Goal: Task Accomplishment & Management: Manage account settings

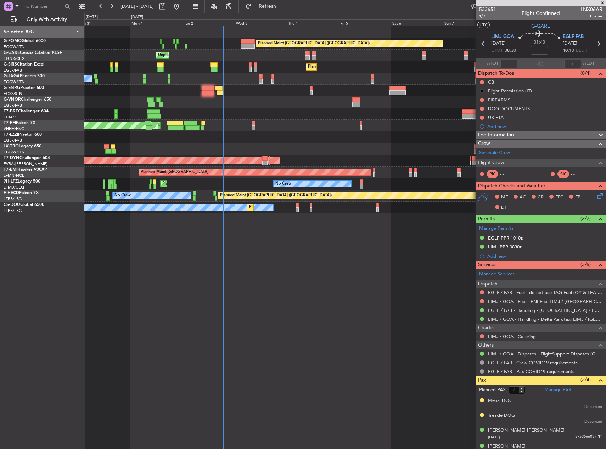
click at [606, 140] on html "[DATE] - [DATE] Refresh Quick Links Only With Activity Planned Maint [GEOGRAPHI…" at bounding box center [303, 224] width 606 height 449
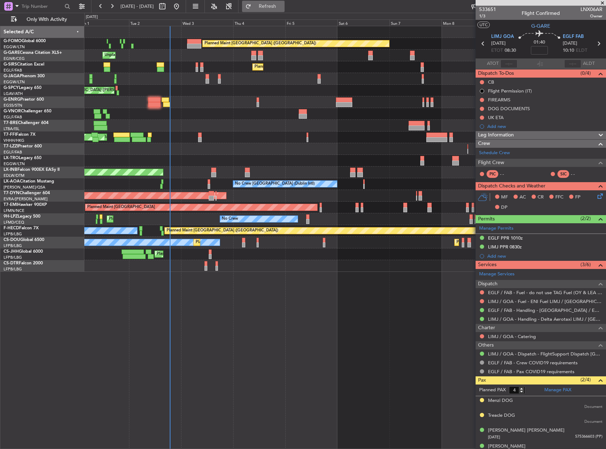
click at [283, 5] on span "Refresh" at bounding box center [268, 6] width 30 height 5
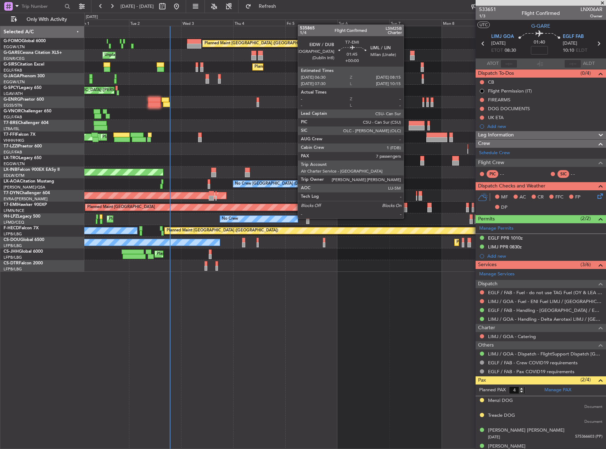
click at [407, 211] on div at bounding box center [406, 209] width 4 height 5
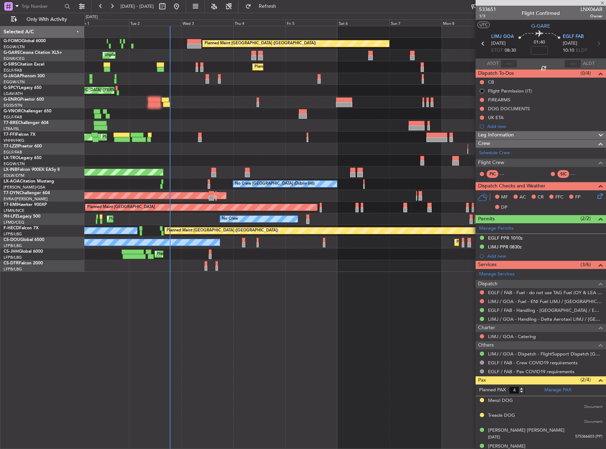
type input "7"
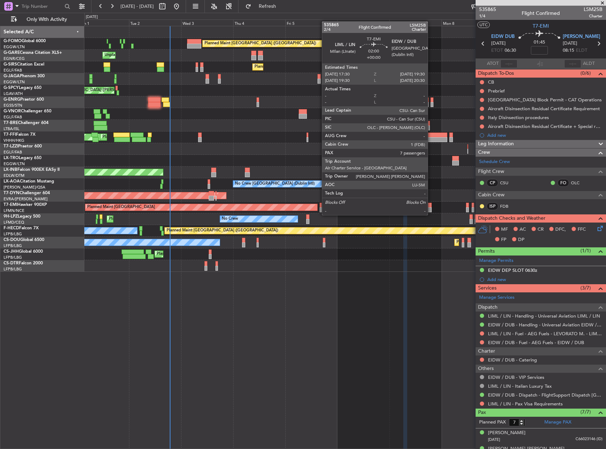
click at [431, 208] on div at bounding box center [430, 209] width 5 height 5
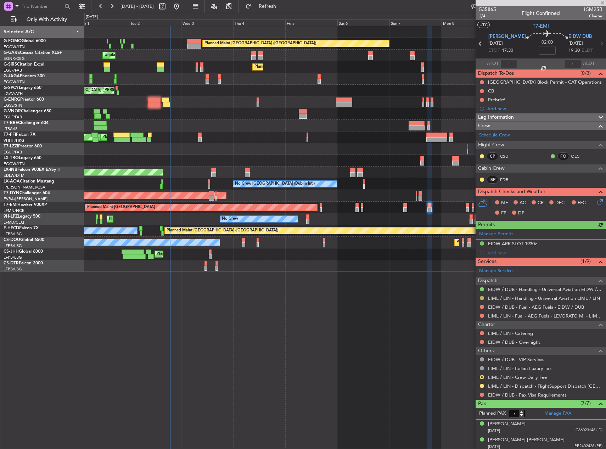
click at [482, 298] on button at bounding box center [482, 298] width 4 height 4
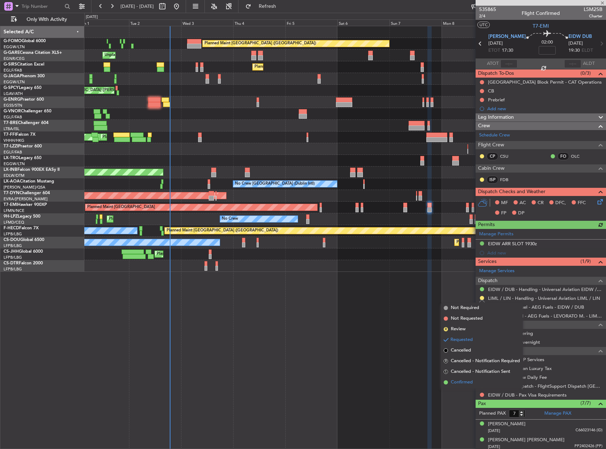
click at [467, 383] on span "Confirmed" at bounding box center [462, 382] width 22 height 7
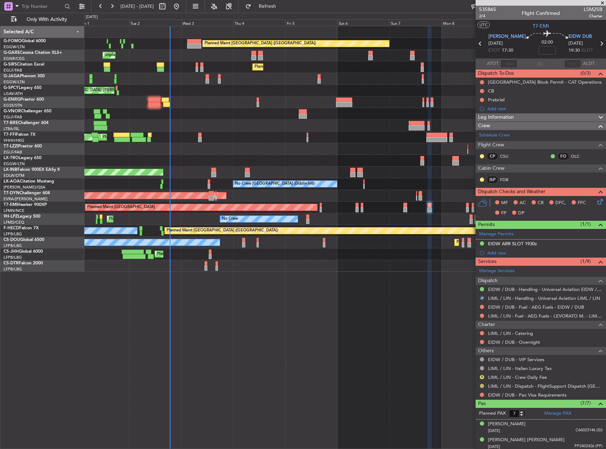
click at [480, 385] on button at bounding box center [482, 386] width 4 height 4
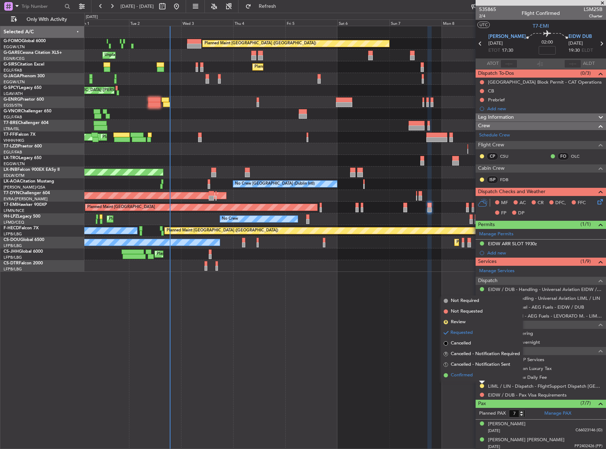
click at [471, 378] on span "Confirmed" at bounding box center [462, 375] width 22 height 7
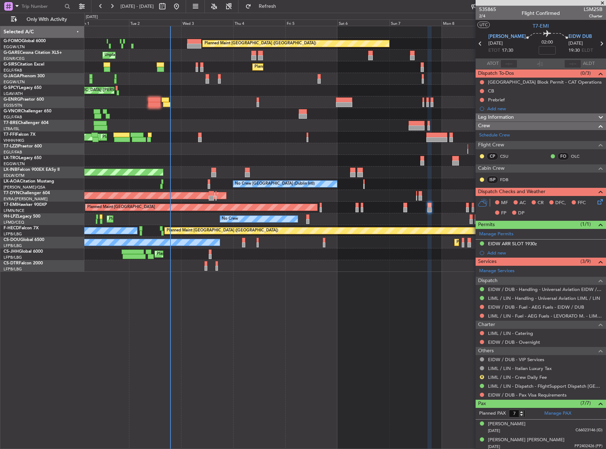
click at [168, 107] on div at bounding box center [345, 102] width 522 height 12
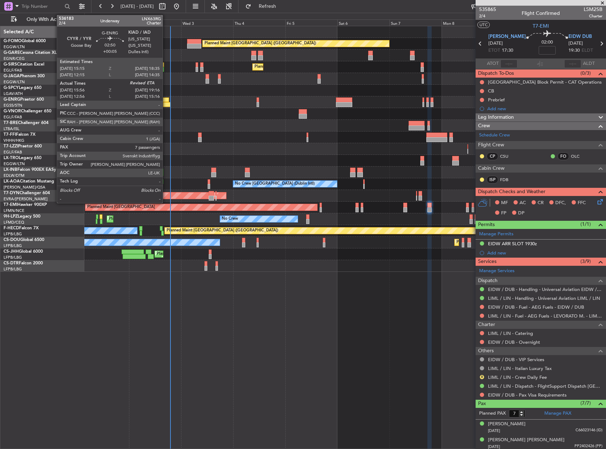
click at [166, 104] on div at bounding box center [166, 104] width 7 height 5
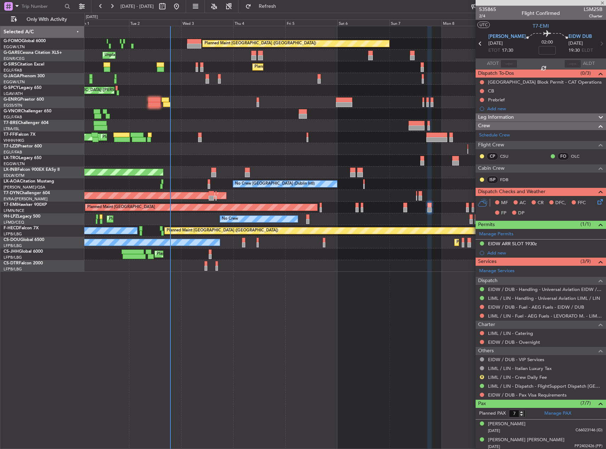
type input "+00:05"
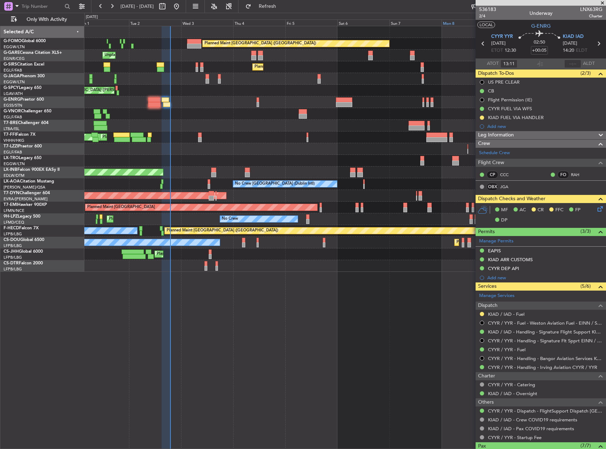
type input "16:11"
click at [569, 64] on input "text" at bounding box center [573, 64] width 17 height 9
click at [570, 62] on input "1903" at bounding box center [573, 64] width 17 height 9
click at [570, 62] on div "19:03" at bounding box center [573, 64] width 17 height 9
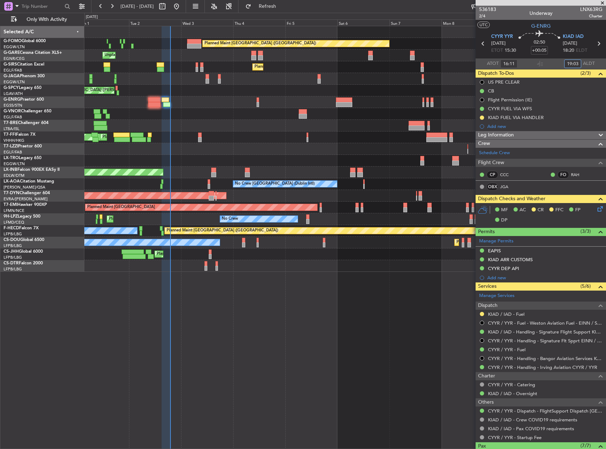
type input "19:03"
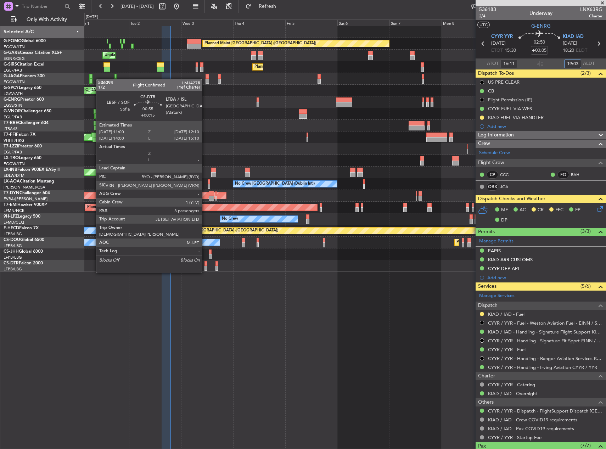
click at [205, 266] on div at bounding box center [206, 268] width 3 height 5
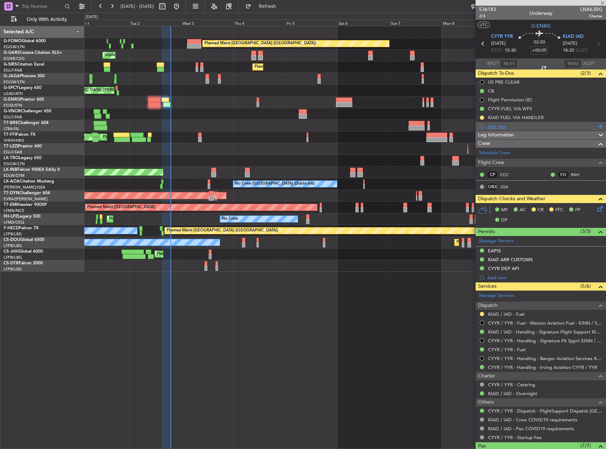
type input "+00:15"
type input "3"
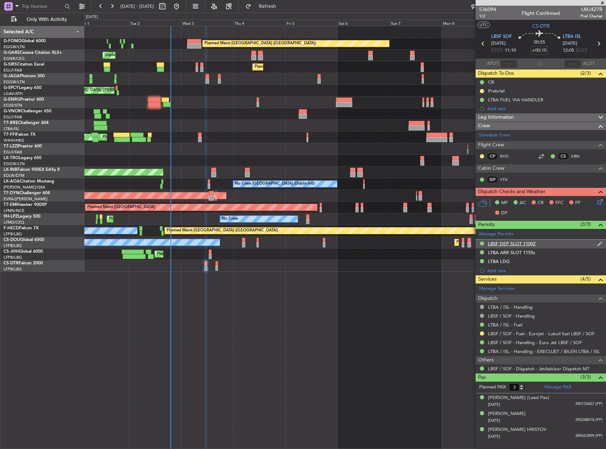
click at [550, 244] on div "LBSF DEP SLOT 1100Z" at bounding box center [541, 244] width 130 height 9
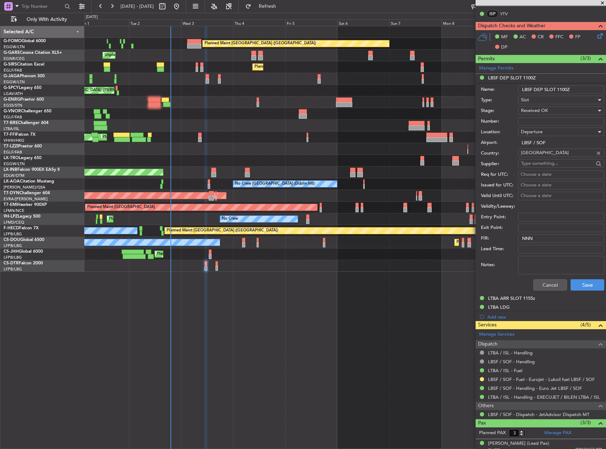
scroll to position [204, 0]
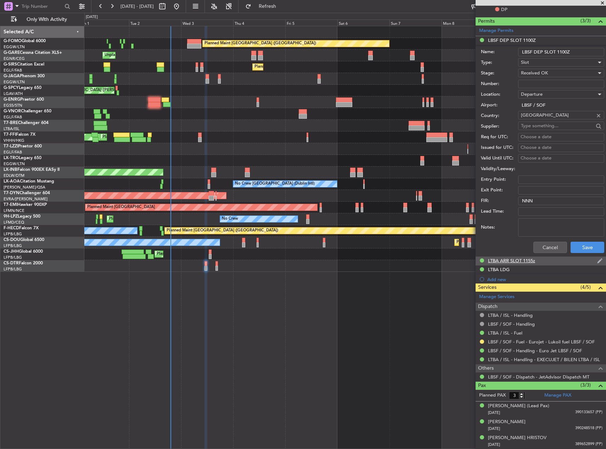
click at [530, 258] on div "LTBA ARR SLOT 1155z" at bounding box center [511, 261] width 47 height 6
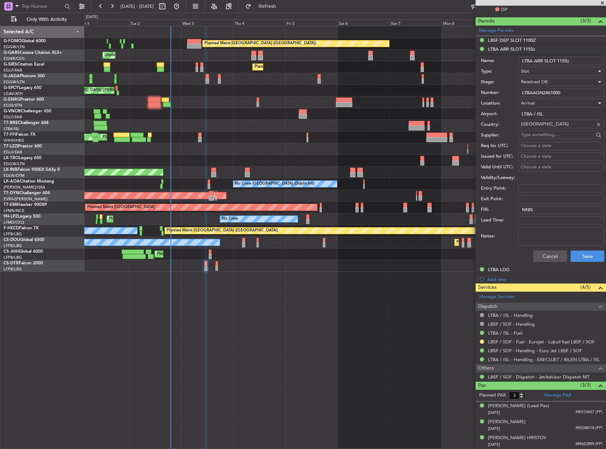
click at [546, 92] on input "LTBAAGN2461000" at bounding box center [561, 93] width 86 height 9
click at [549, 252] on button "Cancel" at bounding box center [551, 256] width 34 height 11
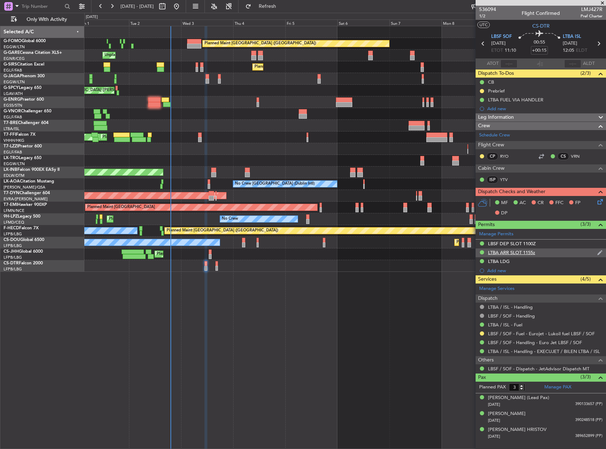
scroll to position [0, 0]
click at [482, 91] on button at bounding box center [482, 91] width 4 height 4
click at [477, 132] on span "Cancelled" at bounding box center [483, 132] width 20 height 7
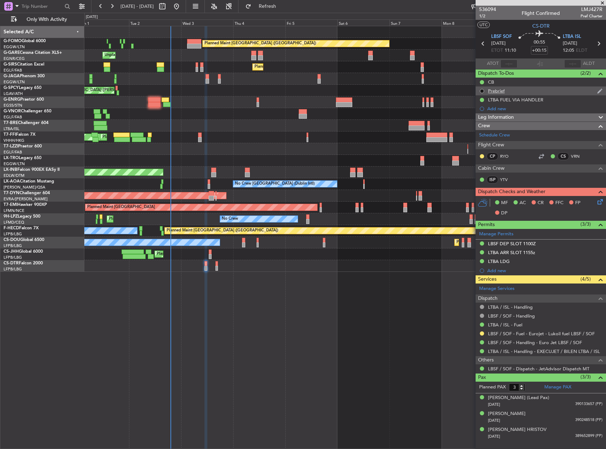
click at [482, 90] on button at bounding box center [482, 91] width 4 height 4
click at [482, 122] on span "Completed" at bounding box center [484, 122] width 23 height 7
click at [503, 118] on span "Leg Information" at bounding box center [496, 117] width 36 height 8
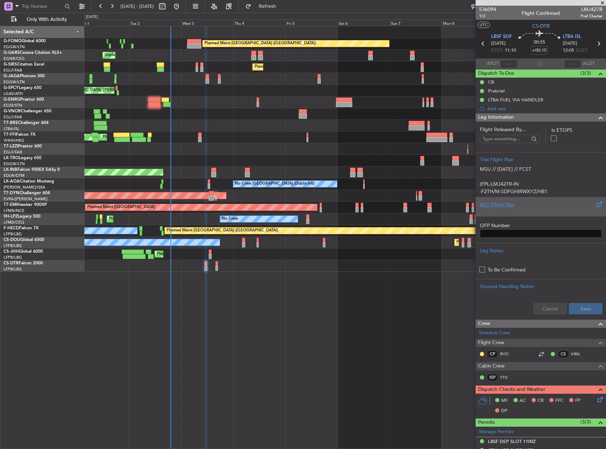
click at [517, 203] on div "ATC Flight Plan" at bounding box center [541, 204] width 122 height 7
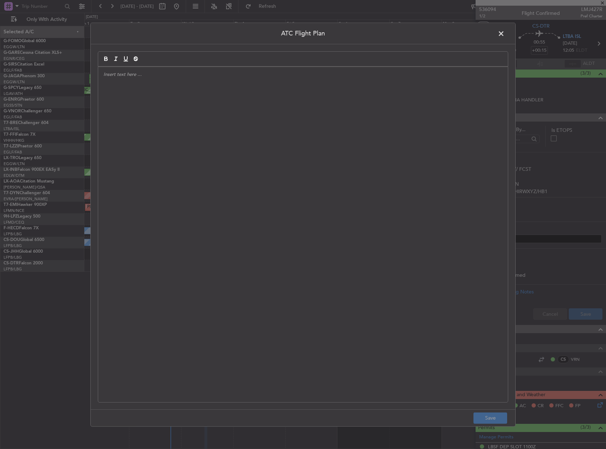
click at [368, 182] on div at bounding box center [303, 234] width 410 height 335
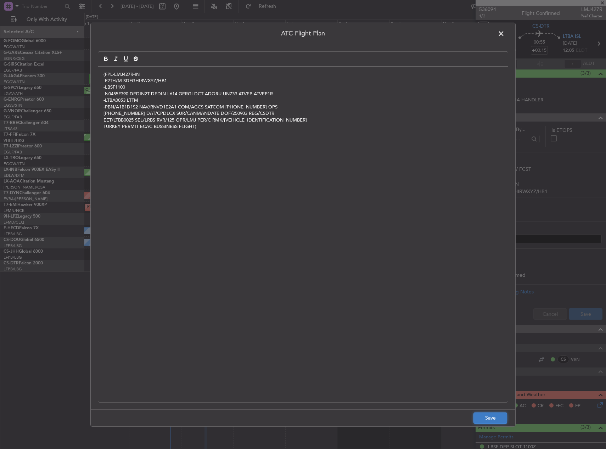
click at [498, 418] on button "Save" at bounding box center [491, 418] width 34 height 11
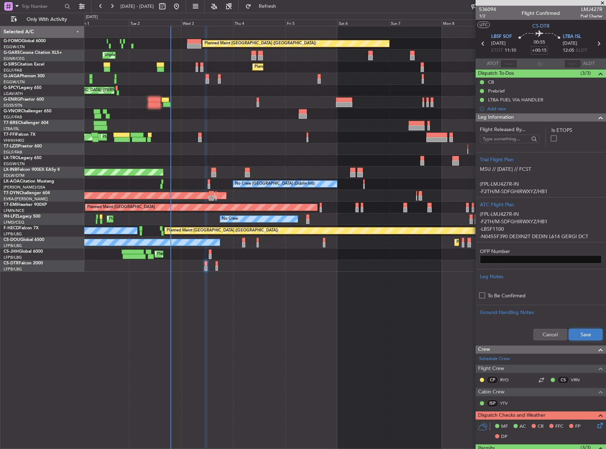
click at [576, 334] on button "Save" at bounding box center [586, 334] width 34 height 11
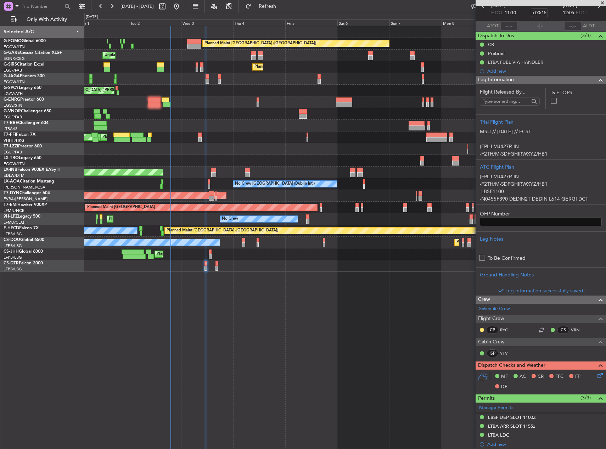
scroll to position [142, 0]
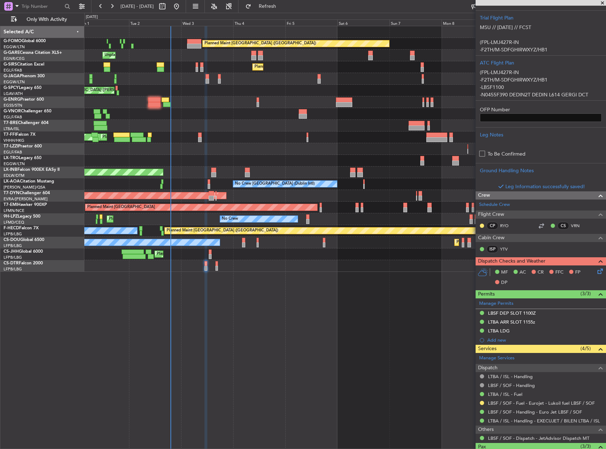
click at [596, 268] on icon at bounding box center [599, 270] width 6 height 6
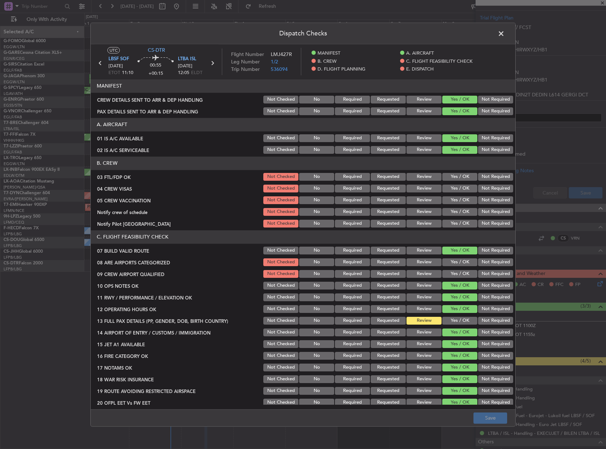
click at [455, 260] on button "Yes / OK" at bounding box center [460, 263] width 35 height 8
click at [454, 272] on button "Yes / OK" at bounding box center [460, 274] width 35 height 8
click at [456, 326] on section "C. FLIGHT FEASIBILITY CHECK 07 BUILD VALID ROUTE Not Checked No Required Reques…" at bounding box center [303, 324] width 425 height 189
click at [455, 322] on button "Yes / OK" at bounding box center [460, 321] width 35 height 8
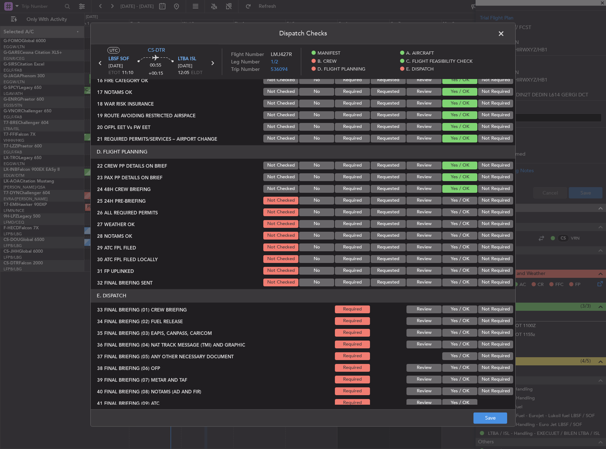
scroll to position [284, 0]
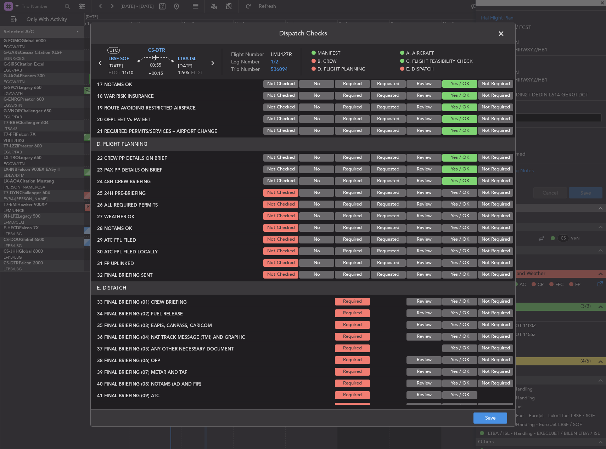
click at [454, 195] on button "Yes / OK" at bounding box center [460, 193] width 35 height 8
click at [455, 200] on div "Yes / OK" at bounding box center [459, 205] width 36 height 10
click at [457, 209] on div "Yes / OK" at bounding box center [459, 205] width 36 height 10
click at [457, 204] on button "Yes / OK" at bounding box center [460, 205] width 35 height 8
click at [456, 211] on div "Yes / OK" at bounding box center [459, 216] width 36 height 10
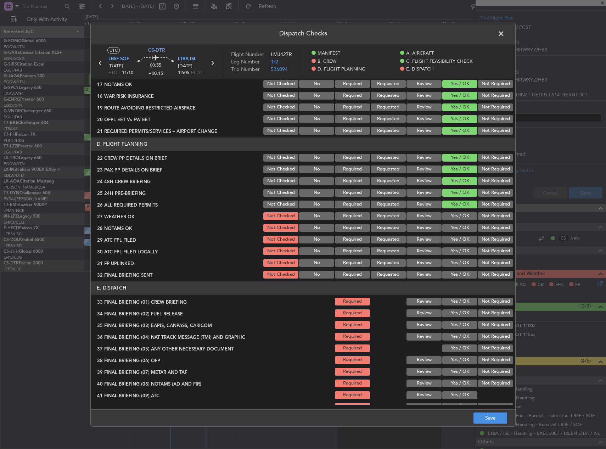
click at [455, 219] on button "Yes / OK" at bounding box center [460, 216] width 35 height 8
click at [454, 230] on button "Yes / OK" at bounding box center [460, 228] width 35 height 8
click at [429, 216] on button "Review" at bounding box center [424, 216] width 35 height 8
click at [427, 228] on button "Review" at bounding box center [424, 228] width 35 height 8
click at [454, 238] on button "Yes / OK" at bounding box center [460, 240] width 35 height 8
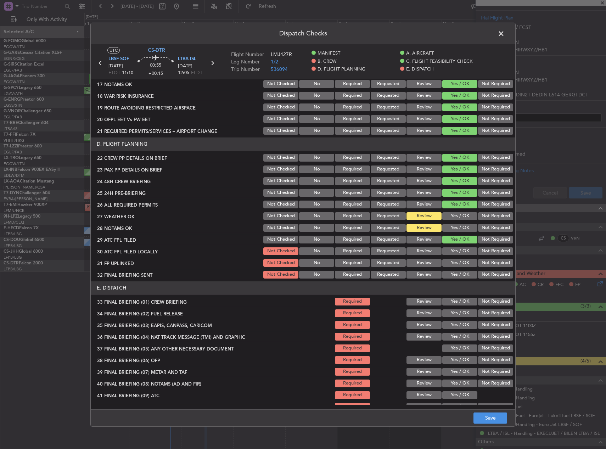
click at [479, 248] on button "Not Required" at bounding box center [495, 252] width 35 height 8
click at [458, 259] on div "Yes / OK" at bounding box center [459, 263] width 36 height 10
click at [460, 260] on button "Yes / OK" at bounding box center [460, 263] width 35 height 8
click at [485, 275] on button "Not Required" at bounding box center [495, 275] width 35 height 8
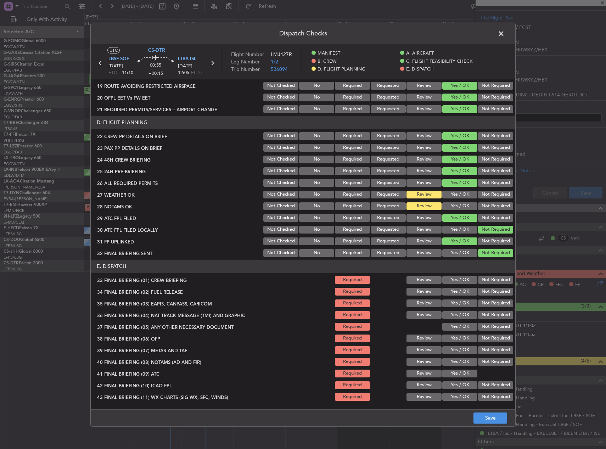
scroll to position [316, 0]
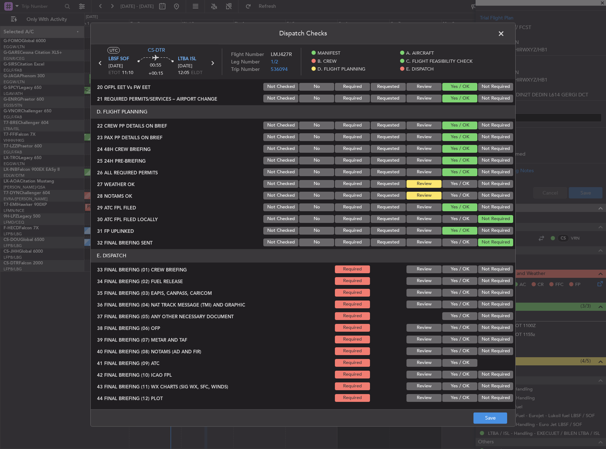
click at [457, 269] on button "Yes / OK" at bounding box center [460, 270] width 35 height 8
drag, startPoint x: 457, startPoint y: 275, endPoint x: 459, endPoint y: 278, distance: 3.7
click at [457, 276] on section "E. DISPATCH 33 FINAL BRIEFING (01) CREW BRIEFING Required Review Yes / OK Not R…" at bounding box center [303, 326] width 425 height 154
drag, startPoint x: 459, startPoint y: 278, endPoint x: 483, endPoint y: 280, distance: 23.8
click at [462, 278] on button "Yes / OK" at bounding box center [460, 281] width 35 height 8
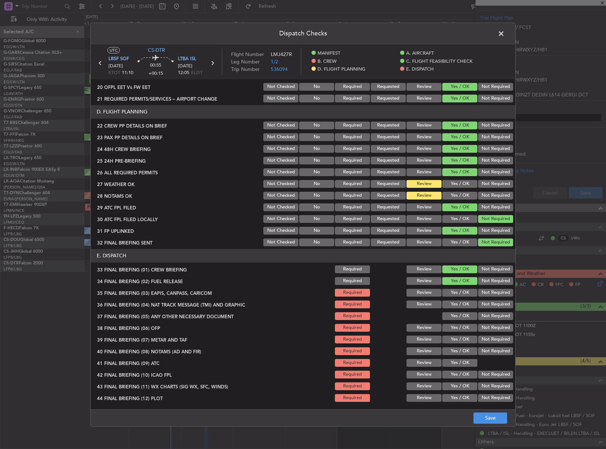
click at [492, 288] on div "Not Required" at bounding box center [495, 293] width 36 height 10
click at [490, 291] on button "Not Required" at bounding box center [495, 293] width 35 height 8
click at [490, 302] on button "Not Required" at bounding box center [495, 305] width 35 height 8
click at [485, 320] on div "Not Required" at bounding box center [495, 316] width 36 height 10
click at [486, 312] on div "Not Required" at bounding box center [495, 316] width 36 height 10
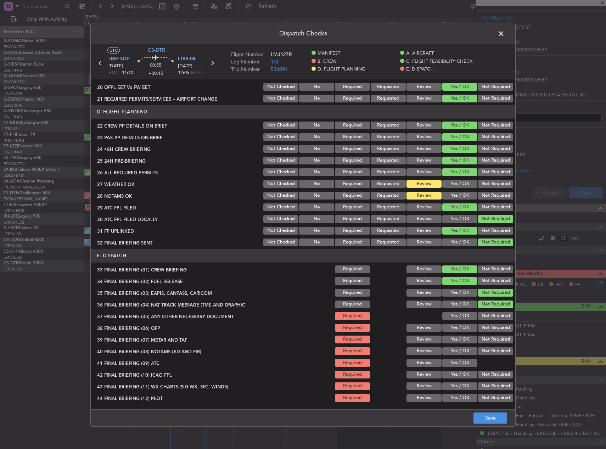
click at [483, 313] on button "Not Required" at bounding box center [495, 316] width 35 height 8
click at [452, 330] on button "Yes / OK" at bounding box center [460, 328] width 35 height 8
click at [453, 335] on div "Yes / OK" at bounding box center [459, 340] width 36 height 10
click at [453, 339] on button "Yes / OK" at bounding box center [460, 340] width 35 height 8
click at [455, 351] on button "Yes / OK" at bounding box center [460, 352] width 35 height 8
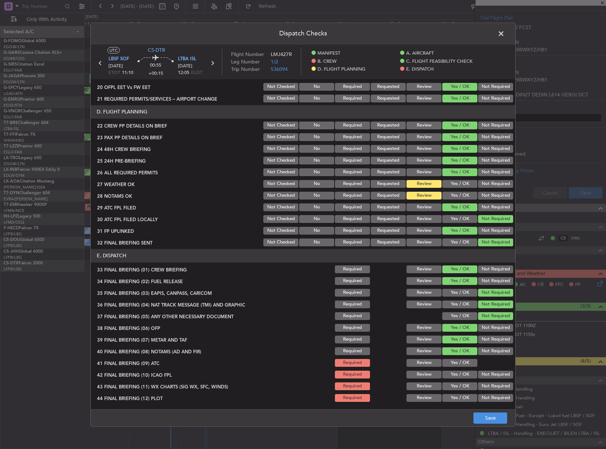
drag, startPoint x: 454, startPoint y: 363, endPoint x: 454, endPoint y: 370, distance: 7.5
click at [454, 363] on button "Yes / OK" at bounding box center [460, 363] width 35 height 8
click at [453, 372] on button "Yes / OK" at bounding box center [460, 375] width 35 height 8
click at [452, 378] on button "Yes / OK" at bounding box center [460, 375] width 35 height 8
click at [454, 388] on button "Yes / OK" at bounding box center [460, 387] width 35 height 8
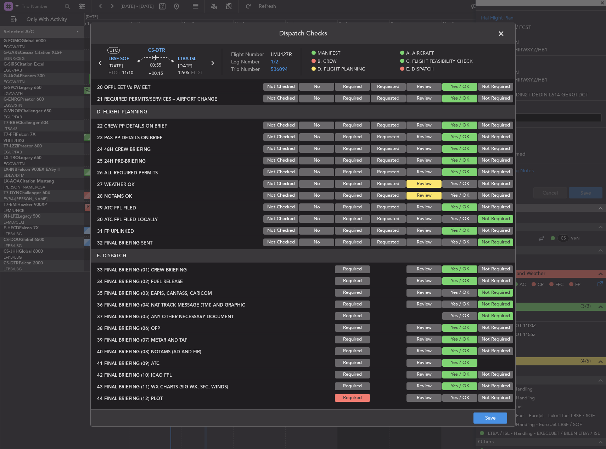
click at [454, 395] on button "Yes / OK" at bounding box center [460, 398] width 35 height 8
click at [482, 415] on button "Save" at bounding box center [491, 418] width 34 height 11
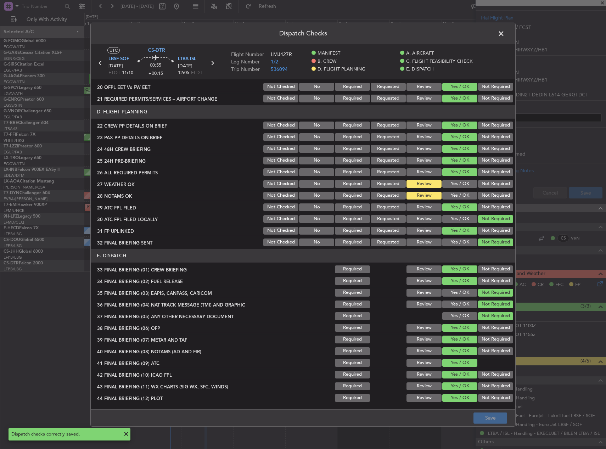
click at [505, 34] on span at bounding box center [505, 35] width 0 height 14
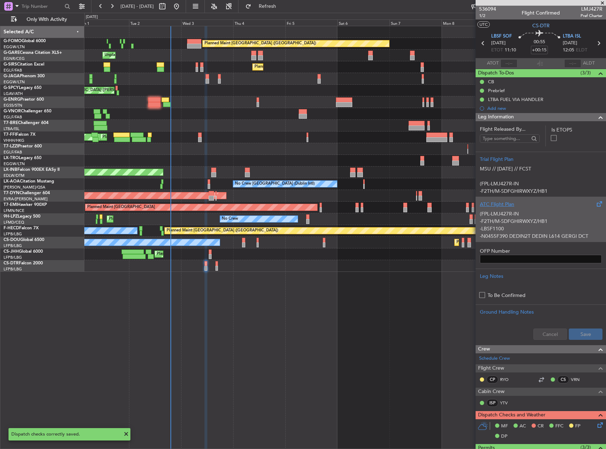
scroll to position [0, 0]
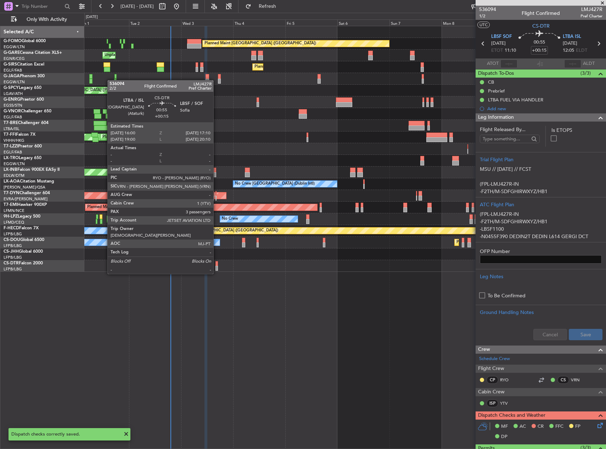
click at [216, 267] on div at bounding box center [217, 268] width 3 height 5
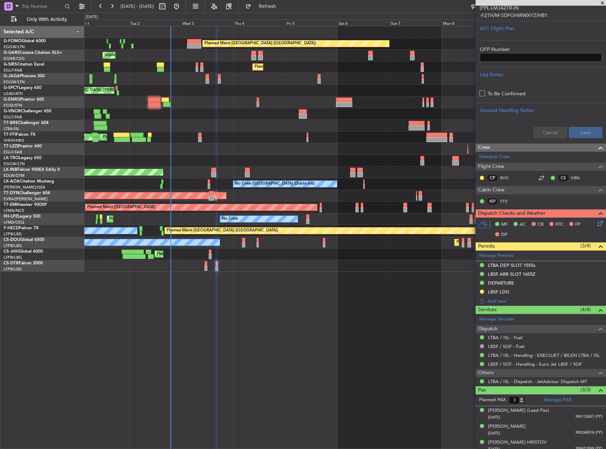
scroll to position [177, 0]
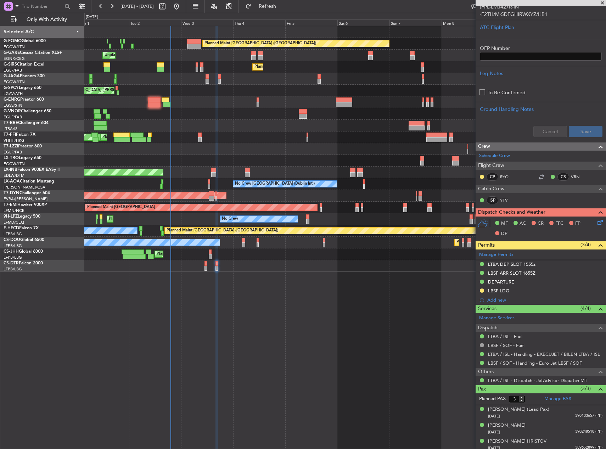
drag, startPoint x: 526, startPoint y: 262, endPoint x: 527, endPoint y: 266, distance: 3.6
click at [526, 262] on div "LTBA DEP SLOT 1555z" at bounding box center [512, 264] width 48 height 6
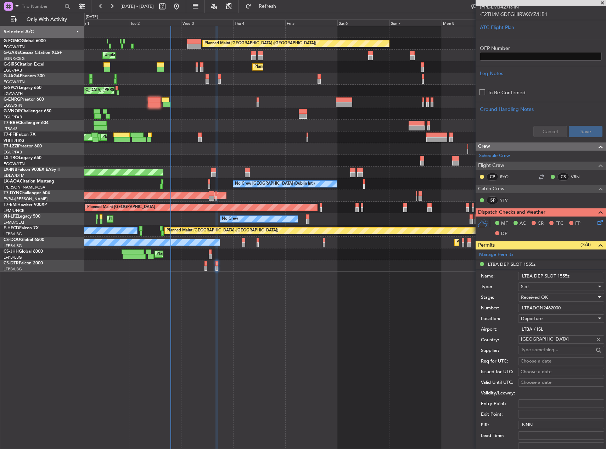
click at [539, 307] on input "LTBADGN2462000" at bounding box center [561, 308] width 86 height 9
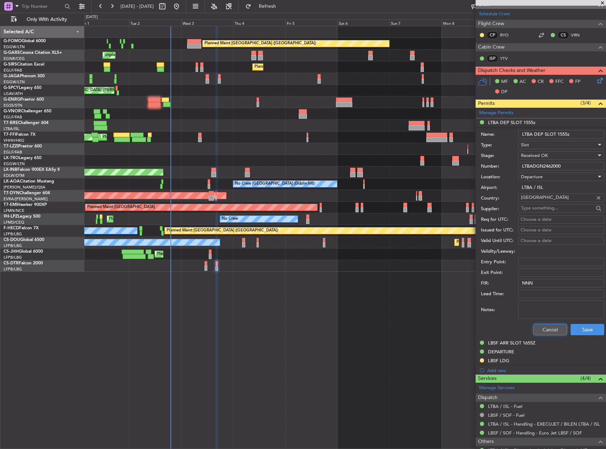
click at [548, 332] on button "Cancel" at bounding box center [551, 329] width 34 height 11
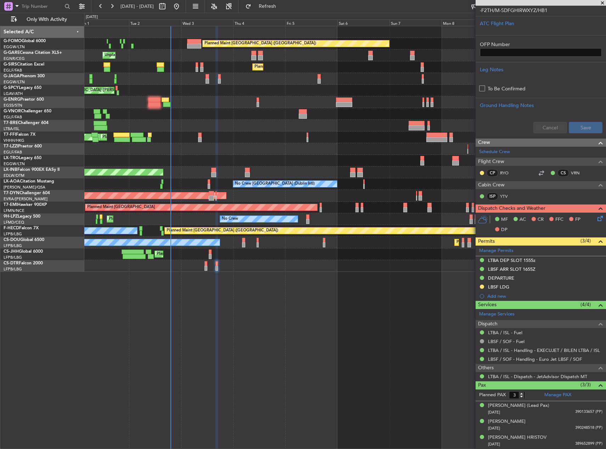
scroll to position [181, 0]
click at [539, 275] on div "DEPARTURE" at bounding box center [541, 278] width 130 height 9
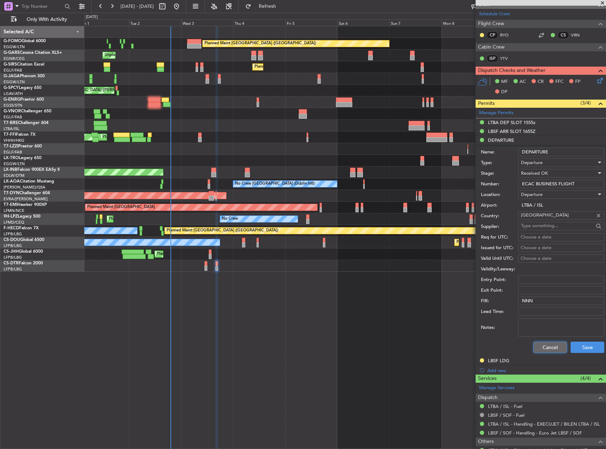
click at [542, 347] on button "Cancel" at bounding box center [551, 347] width 34 height 11
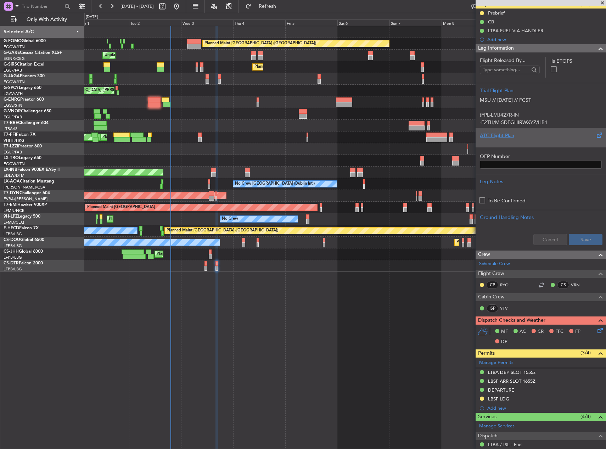
scroll to position [0, 0]
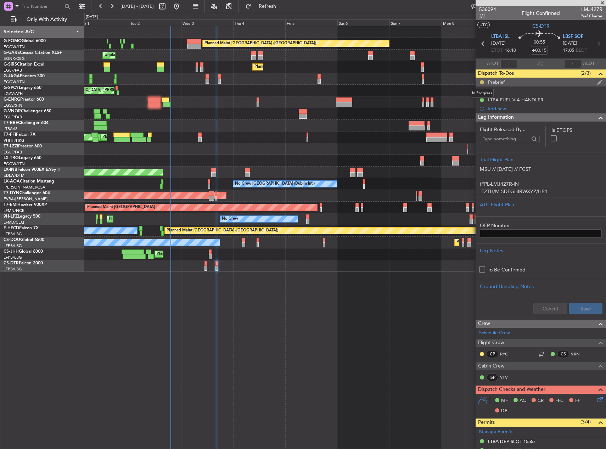
click at [483, 82] on button at bounding box center [482, 82] width 4 height 4
click at [477, 112] on span "Completed" at bounding box center [484, 113] width 23 height 7
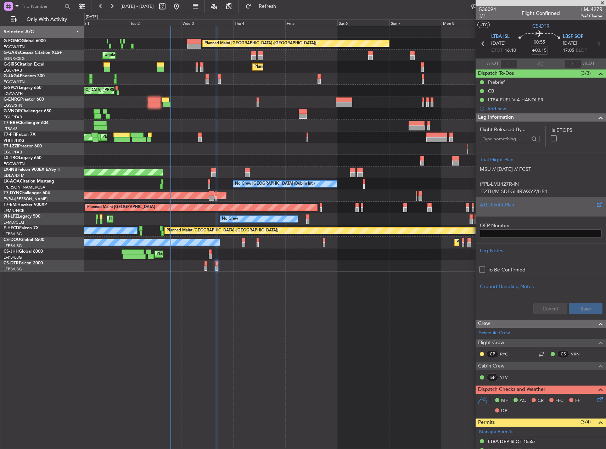
click at [546, 201] on div "ATC Flight Plan" at bounding box center [541, 204] width 122 height 7
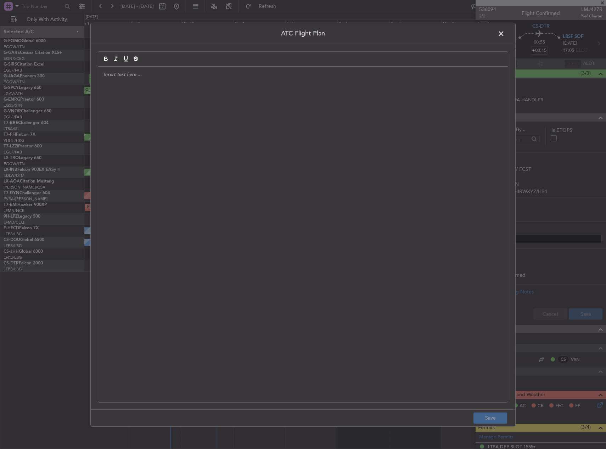
click at [210, 237] on div at bounding box center [303, 234] width 410 height 335
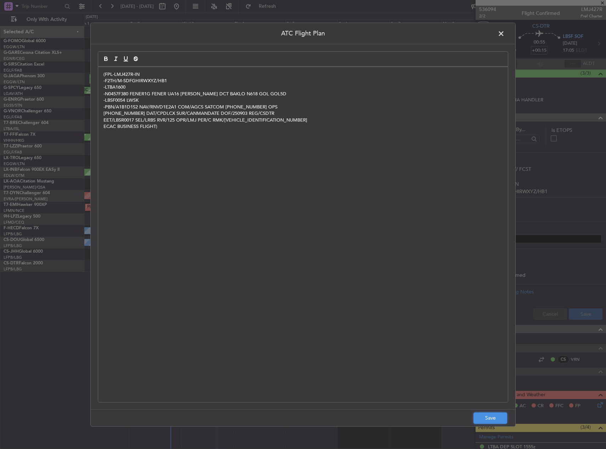
click at [490, 421] on button "Save" at bounding box center [491, 418] width 34 height 11
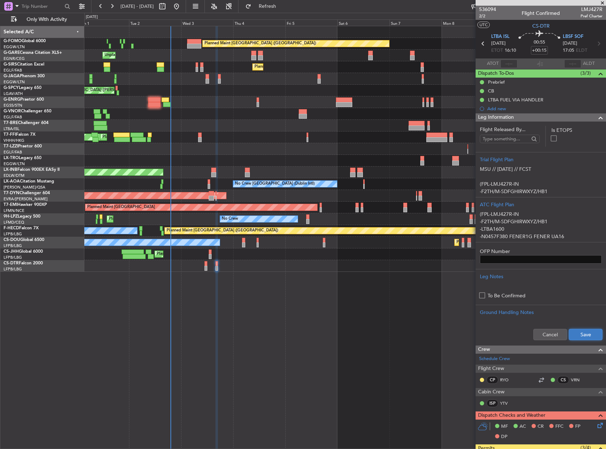
click at [590, 330] on button "Save" at bounding box center [586, 334] width 34 height 11
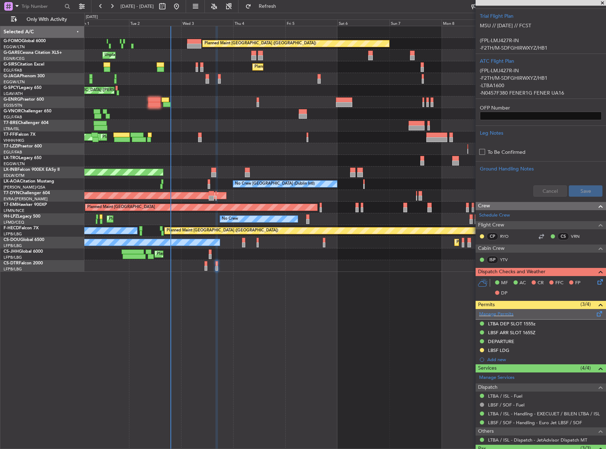
scroll to position [177, 0]
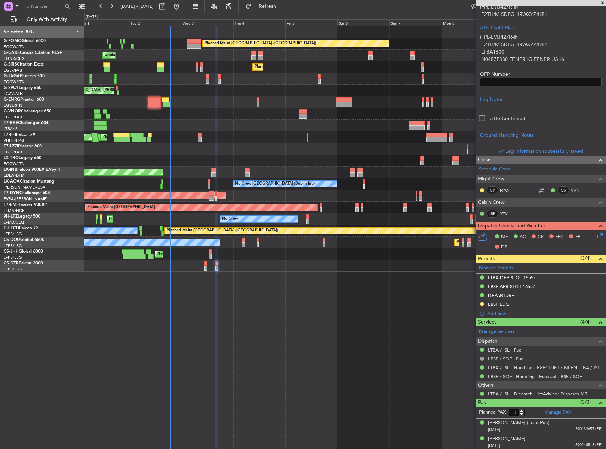
click at [596, 235] on icon at bounding box center [599, 235] width 6 height 6
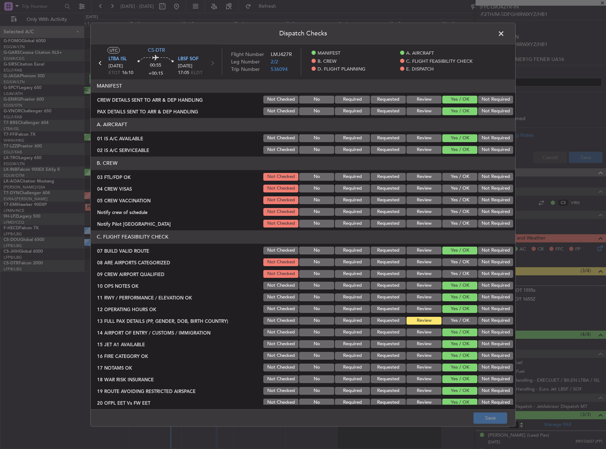
click at [444, 260] on button "Yes / OK" at bounding box center [460, 263] width 35 height 8
click at [446, 268] on section "C. FLIGHT FEASIBILITY CHECK 07 BUILD VALID ROUTE Not Checked No Required Reques…" at bounding box center [303, 324] width 425 height 189
click at [446, 276] on button "Yes / OK" at bounding box center [460, 274] width 35 height 8
click at [457, 325] on div "Yes / OK" at bounding box center [459, 321] width 36 height 10
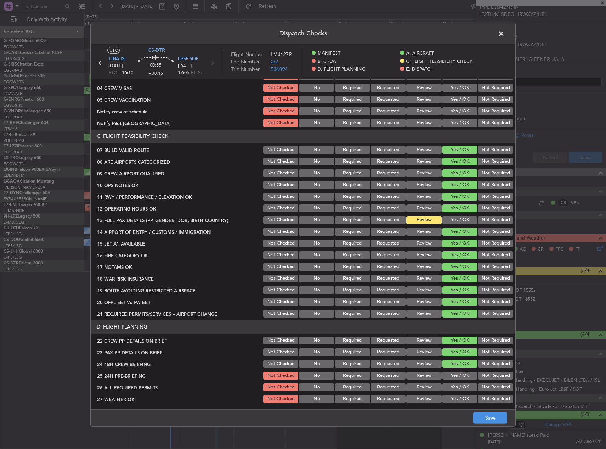
scroll to position [106, 0]
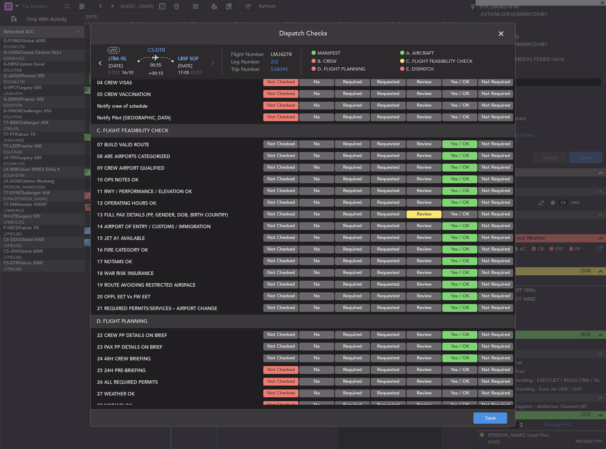
click at [452, 215] on button "Yes / OK" at bounding box center [460, 215] width 35 height 8
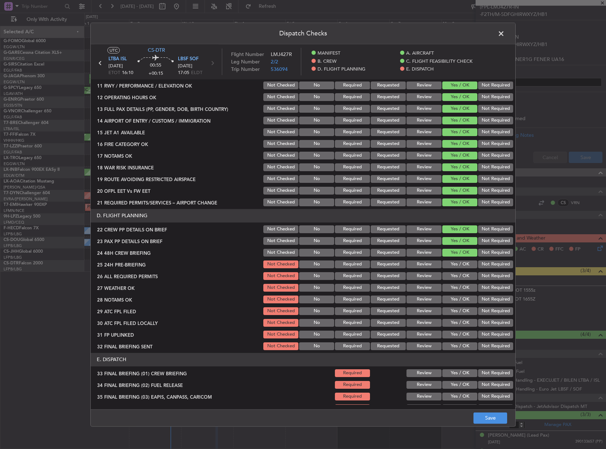
scroll to position [213, 0]
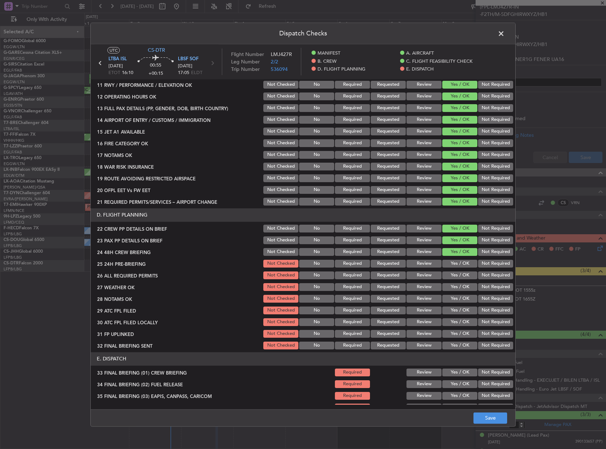
drag, startPoint x: 454, startPoint y: 260, endPoint x: 454, endPoint y: 264, distance: 4.3
click at [453, 262] on button "Yes / OK" at bounding box center [460, 264] width 35 height 8
click at [454, 275] on button "Yes / OK" at bounding box center [460, 276] width 35 height 8
click at [453, 290] on button "Yes / OK" at bounding box center [460, 287] width 35 height 8
drag, startPoint x: 455, startPoint y: 300, endPoint x: 456, endPoint y: 313, distance: 13.1
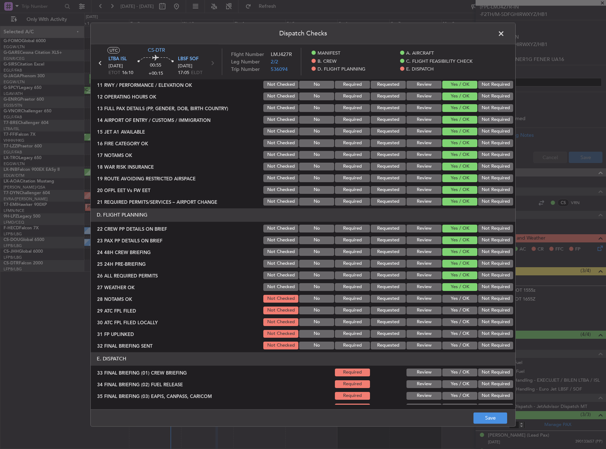
click at [455, 301] on button "Yes / OK" at bounding box center [460, 299] width 35 height 8
click at [456, 313] on button "Yes / OK" at bounding box center [460, 311] width 35 height 8
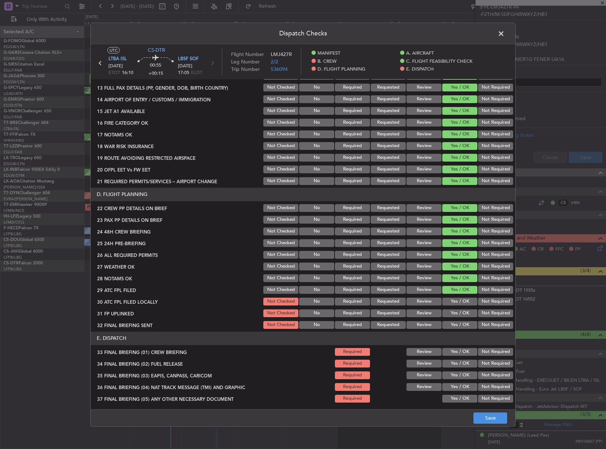
scroll to position [248, 0]
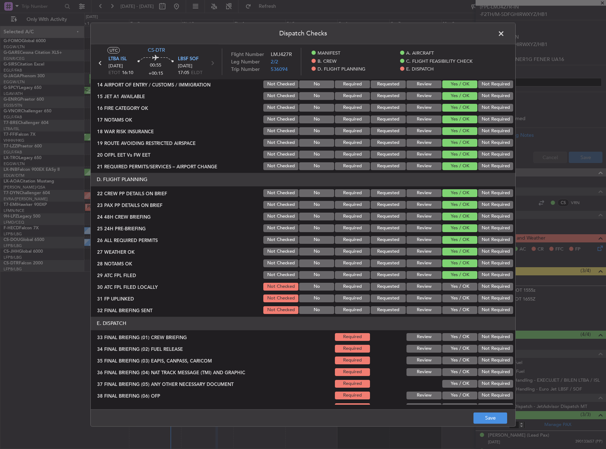
click at [480, 286] on button "Not Required" at bounding box center [495, 287] width 35 height 8
click at [460, 296] on button "Yes / OK" at bounding box center [460, 299] width 35 height 8
click at [487, 311] on button "Not Required" at bounding box center [495, 310] width 35 height 8
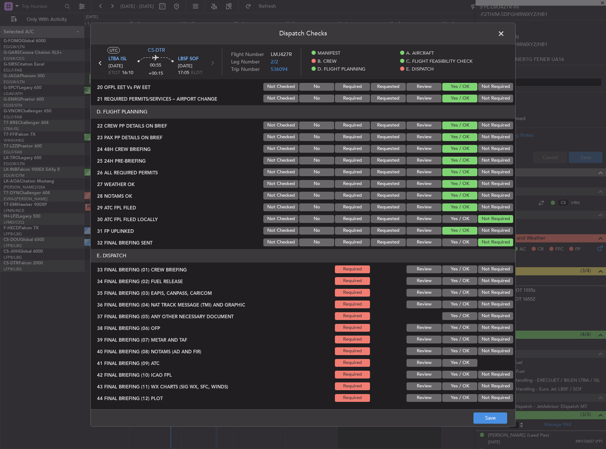
click at [458, 270] on button "Yes / OK" at bounding box center [460, 270] width 35 height 8
drag, startPoint x: 458, startPoint y: 277, endPoint x: 458, endPoint y: 282, distance: 4.3
click at [458, 278] on button "Yes / OK" at bounding box center [460, 281] width 35 height 8
click at [458, 290] on button "Yes / OK" at bounding box center [460, 293] width 35 height 8
click at [458, 301] on button "Yes / OK" at bounding box center [460, 305] width 35 height 8
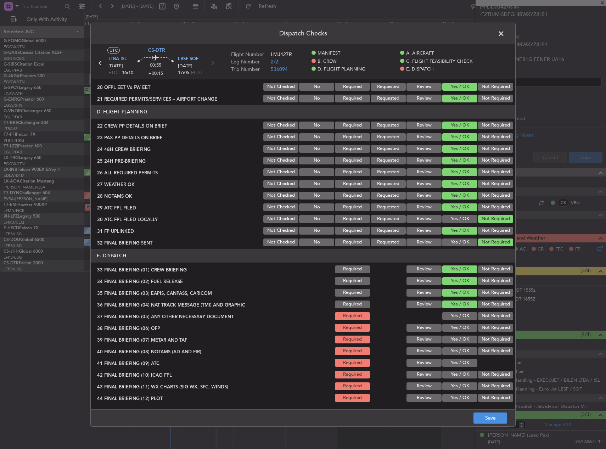
click at [487, 294] on button "Not Required" at bounding box center [495, 293] width 35 height 8
click at [487, 303] on button "Not Required" at bounding box center [495, 305] width 35 height 8
drag, startPoint x: 481, startPoint y: 316, endPoint x: 462, endPoint y: 329, distance: 23.1
click at [480, 316] on button "Not Required" at bounding box center [495, 316] width 35 height 8
click at [462, 329] on button "Yes / OK" at bounding box center [460, 328] width 35 height 8
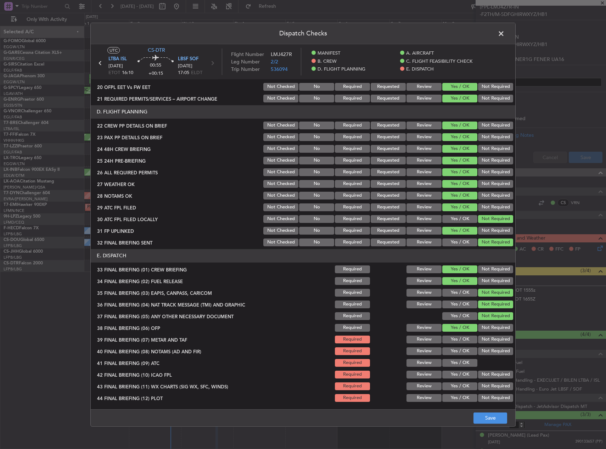
click at [463, 334] on section "E. DISPATCH 33 FINAL BRIEFING (01) CREW BRIEFING Required Review Yes / OK Not R…" at bounding box center [303, 326] width 425 height 154
click at [461, 341] on button "Yes / OK" at bounding box center [460, 340] width 35 height 8
click at [462, 353] on button "Yes / OK" at bounding box center [460, 352] width 35 height 8
click at [464, 360] on button "Yes / OK" at bounding box center [460, 363] width 35 height 8
click at [464, 367] on div "Yes / OK" at bounding box center [459, 363] width 36 height 10
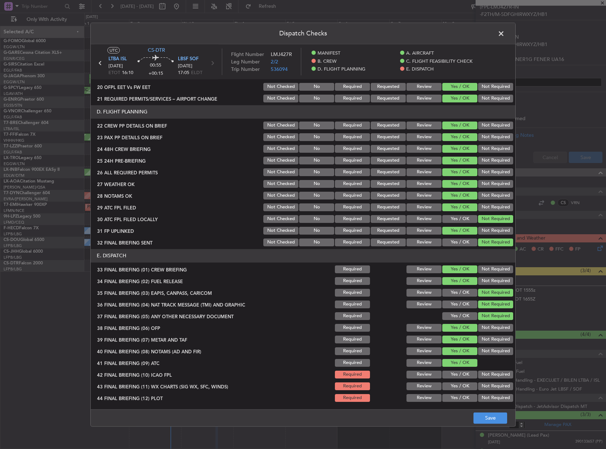
click at [461, 386] on button "Yes / OK" at bounding box center [460, 387] width 35 height 8
click at [452, 373] on button "Yes / OK" at bounding box center [460, 375] width 35 height 8
click at [454, 392] on section "E. DISPATCH 33 FINAL BRIEFING (01) CREW BRIEFING Required Review Yes / OK Not R…" at bounding box center [303, 326] width 425 height 154
drag, startPoint x: 461, startPoint y: 397, endPoint x: 483, endPoint y: 410, distance: 25.9
click at [460, 397] on button "Yes / OK" at bounding box center [460, 398] width 35 height 8
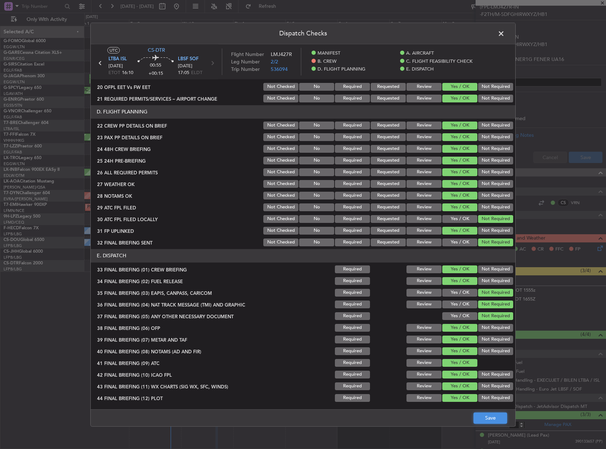
click at [496, 417] on button "Save" at bounding box center [491, 418] width 34 height 11
click at [505, 36] on span at bounding box center [505, 35] width 0 height 14
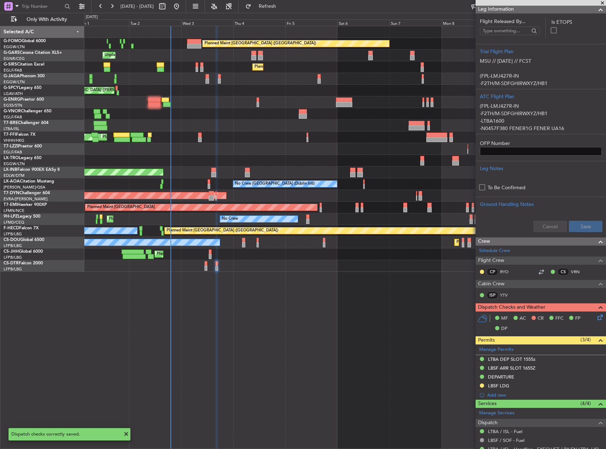
scroll to position [0, 0]
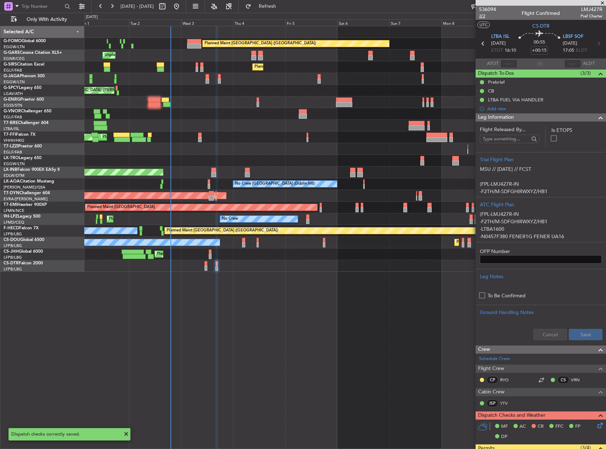
click at [481, 15] on span "2/2" at bounding box center [487, 16] width 17 height 6
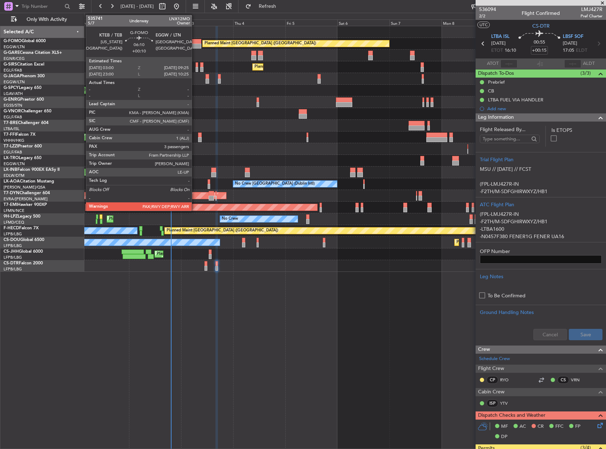
click at [195, 45] on div at bounding box center [194, 46] width 14 height 5
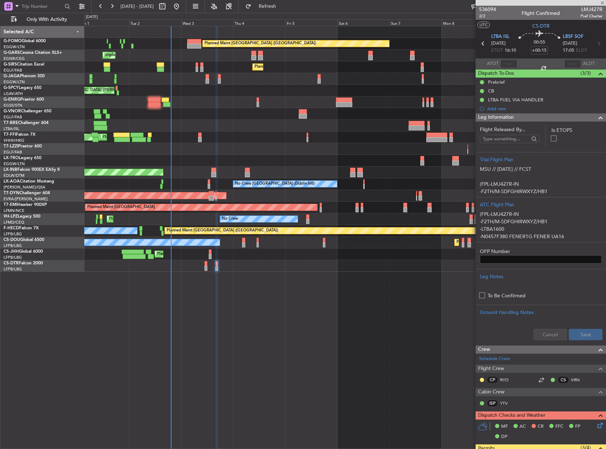
type input "+00:10"
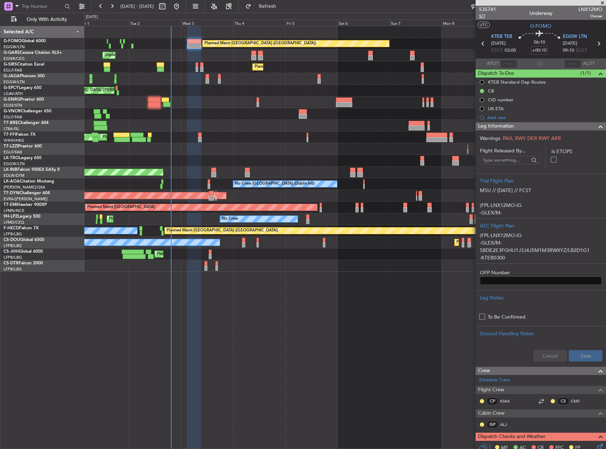
click at [483, 15] on span "5/7" at bounding box center [487, 16] width 17 height 6
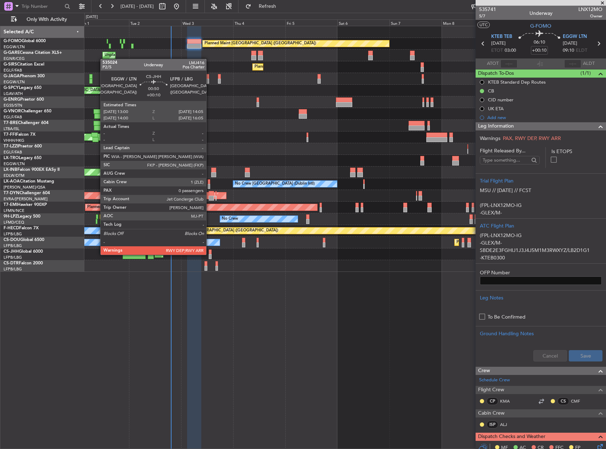
click at [210, 254] on div at bounding box center [210, 256] width 2 height 5
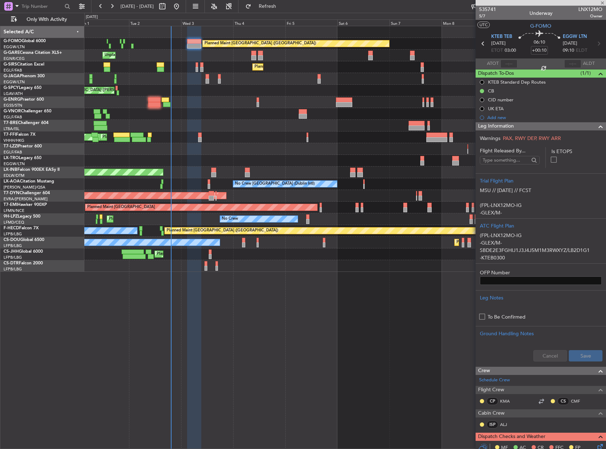
type input "0"
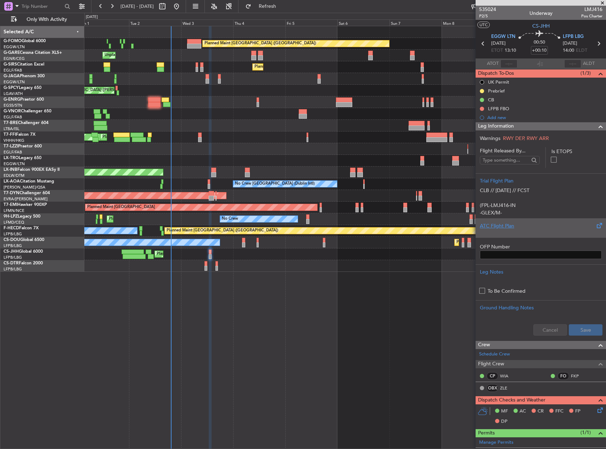
click at [558, 235] on div "ATC Flight Plan" at bounding box center [541, 227] width 130 height 19
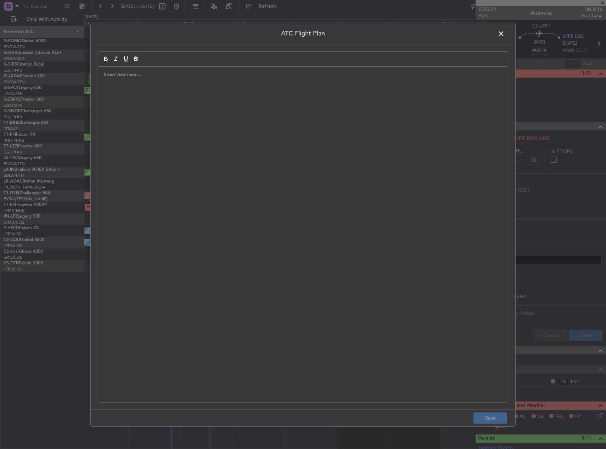
click at [274, 236] on div at bounding box center [303, 234] width 410 height 335
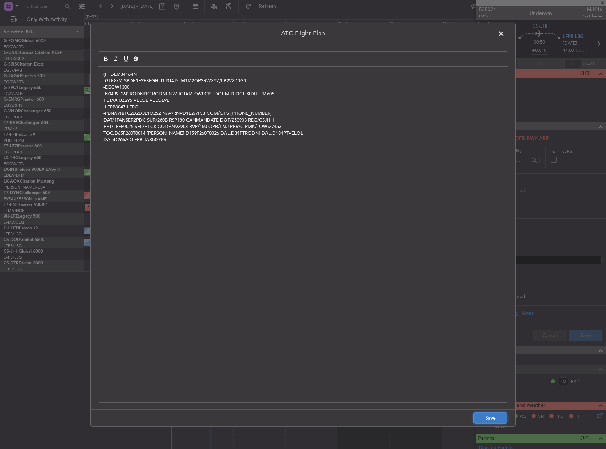
click at [485, 421] on button "Save" at bounding box center [491, 418] width 34 height 11
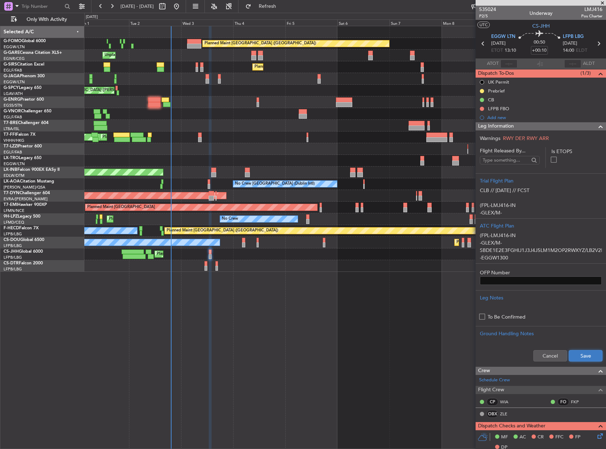
click at [578, 352] on button "Save" at bounding box center [586, 355] width 34 height 11
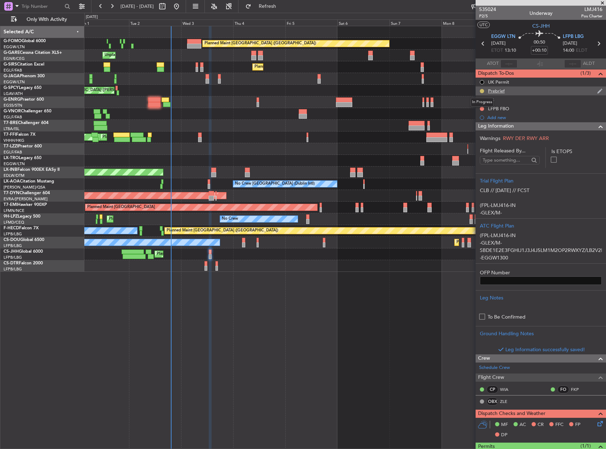
click at [482, 89] on button at bounding box center [482, 91] width 4 height 4
click at [483, 136] on span "Cancelled" at bounding box center [483, 132] width 20 height 7
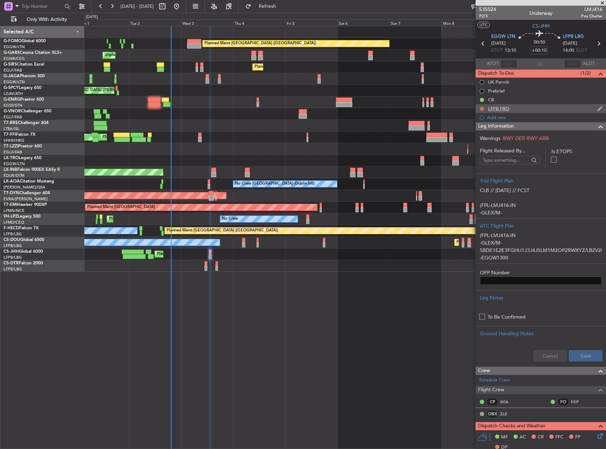
click at [482, 108] on button at bounding box center [482, 109] width 4 height 4
click at [478, 137] on span "Completed" at bounding box center [485, 140] width 23 height 7
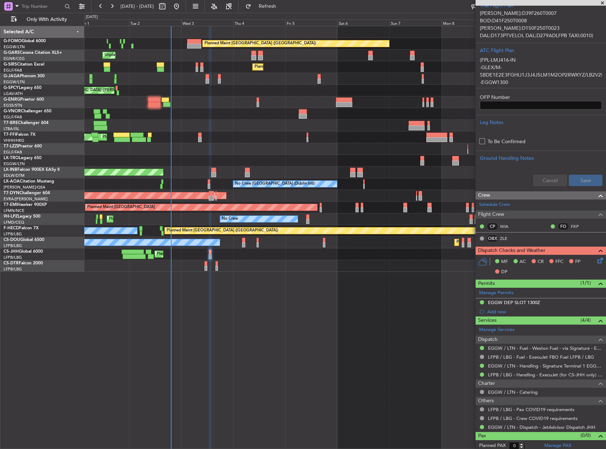
scroll to position [178, 0]
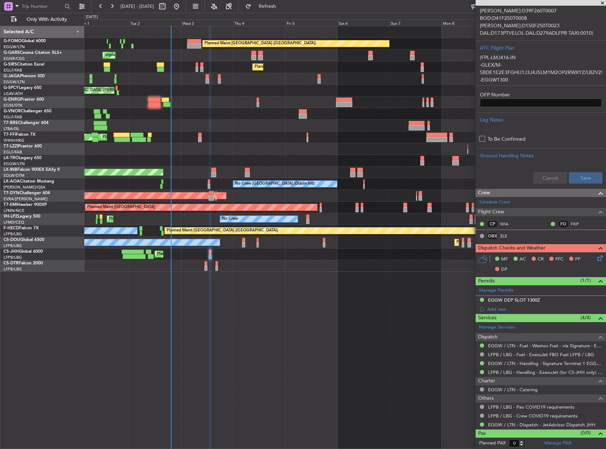
click at [596, 260] on icon at bounding box center [599, 257] width 6 height 6
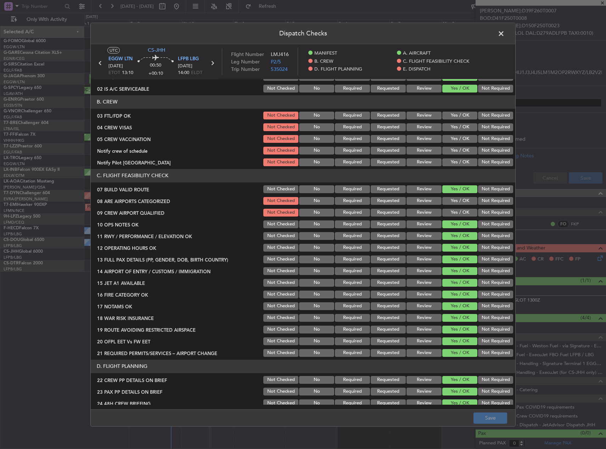
scroll to position [284, 0]
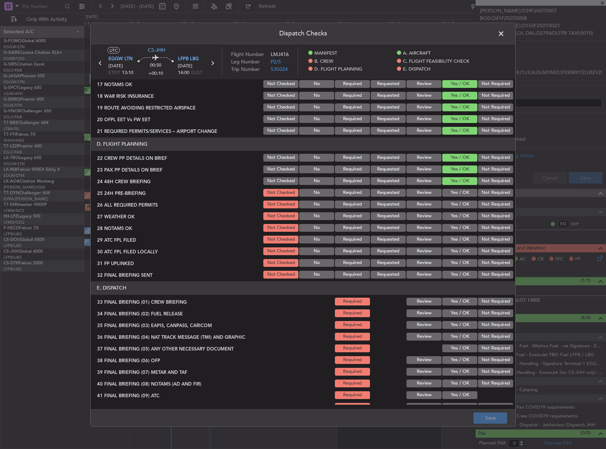
click at [458, 193] on button "Yes / OK" at bounding box center [460, 193] width 35 height 8
click at [457, 205] on button "Yes / OK" at bounding box center [460, 205] width 35 height 8
click at [454, 214] on button "Yes / OK" at bounding box center [460, 216] width 35 height 8
click at [454, 232] on div "Yes / OK" at bounding box center [459, 228] width 36 height 10
click at [454, 230] on button "Yes / OK" at bounding box center [460, 228] width 35 height 8
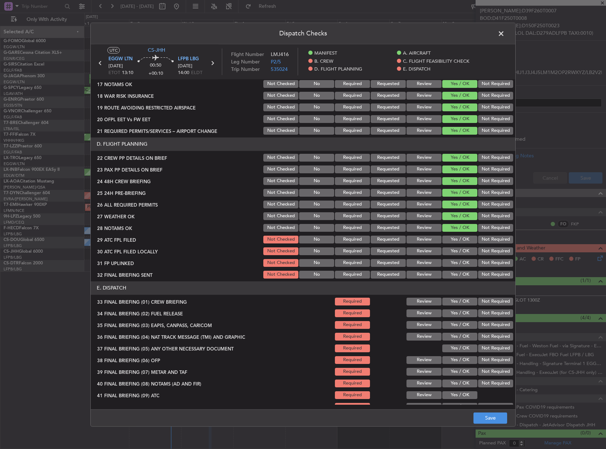
click at [453, 236] on button "Yes / OK" at bounding box center [460, 240] width 35 height 8
click at [494, 253] on button "Not Required" at bounding box center [495, 252] width 35 height 8
click at [462, 264] on button "Yes / OK" at bounding box center [460, 263] width 35 height 8
click at [500, 282] on header "E. DISPATCH" at bounding box center [303, 288] width 425 height 13
click at [497, 278] on button "Not Required" at bounding box center [495, 275] width 35 height 8
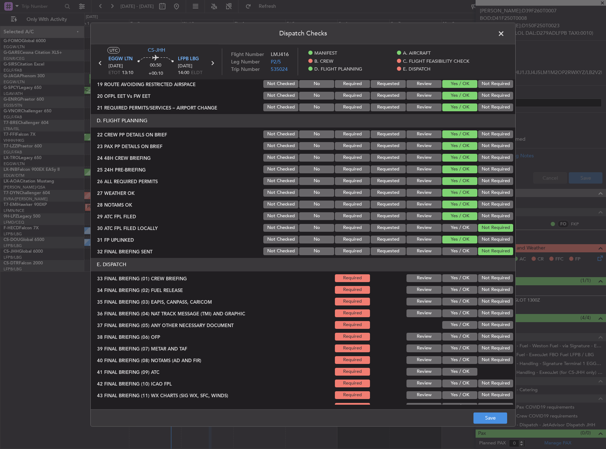
scroll to position [316, 0]
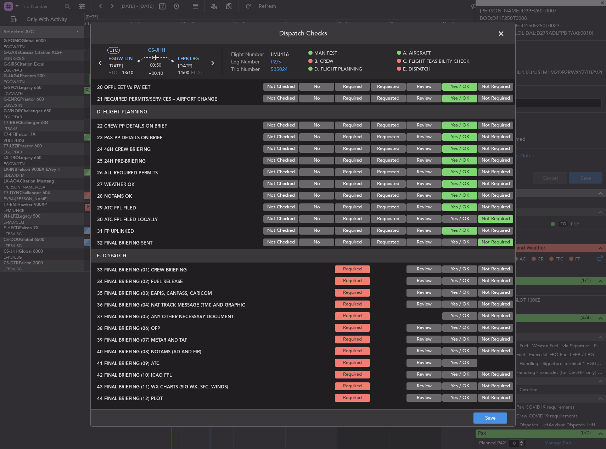
click at [468, 269] on button "Yes / OK" at bounding box center [460, 270] width 35 height 8
click at [457, 277] on button "Yes / OK" at bounding box center [460, 281] width 35 height 8
click at [490, 285] on div "Not Required" at bounding box center [495, 281] width 36 height 10
click at [490, 292] on button "Not Required" at bounding box center [495, 293] width 35 height 8
click at [490, 302] on button "Not Required" at bounding box center [495, 305] width 35 height 8
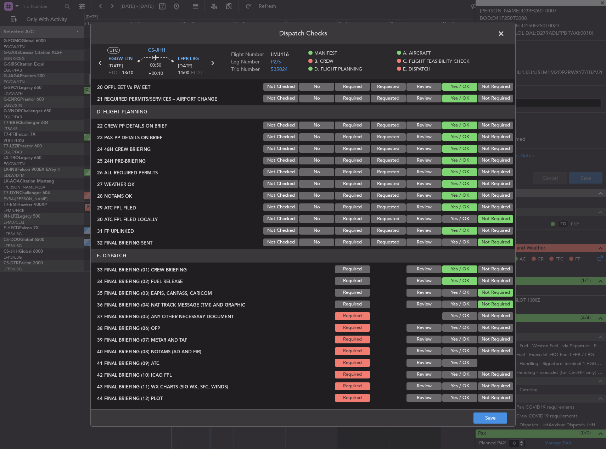
click at [482, 317] on button "Not Required" at bounding box center [495, 316] width 35 height 8
click at [454, 328] on button "Yes / OK" at bounding box center [460, 328] width 35 height 8
click at [455, 338] on button "Yes / OK" at bounding box center [460, 340] width 35 height 8
click at [457, 352] on button "Yes / OK" at bounding box center [460, 352] width 35 height 8
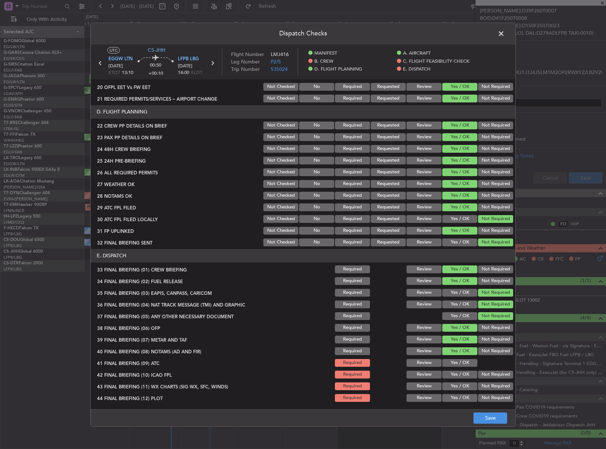
click at [457, 361] on button "Yes / OK" at bounding box center [460, 363] width 35 height 8
click at [458, 371] on button "Yes / OK" at bounding box center [460, 375] width 35 height 8
click at [461, 383] on button "Yes / OK" at bounding box center [460, 387] width 35 height 8
click at [464, 397] on button "Yes / OK" at bounding box center [460, 398] width 35 height 8
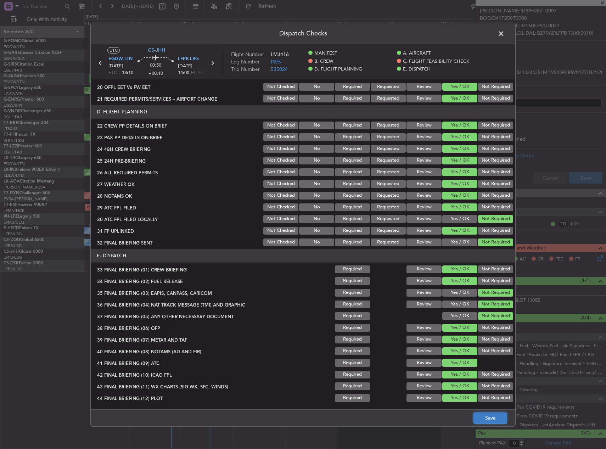
click at [481, 419] on button "Save" at bounding box center [491, 418] width 34 height 11
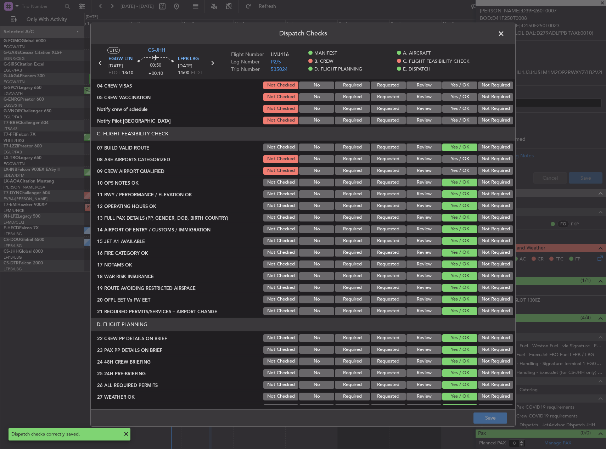
scroll to position [0, 0]
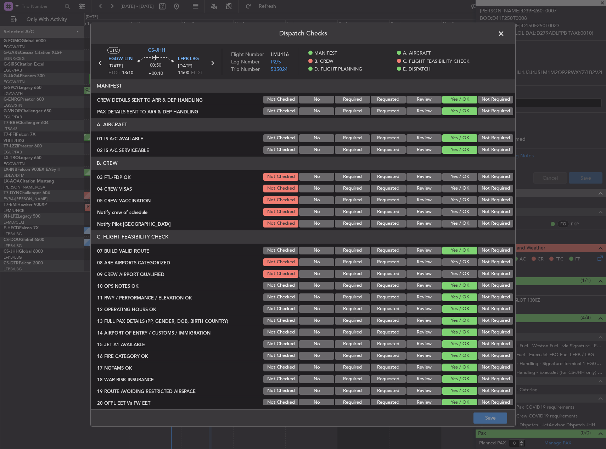
click at [505, 35] on span at bounding box center [505, 35] width 0 height 14
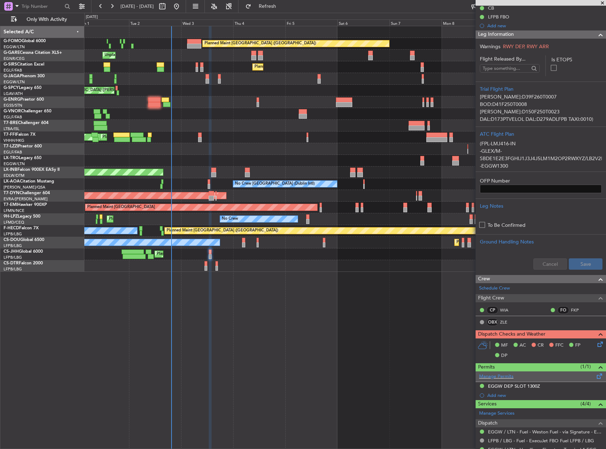
scroll to position [178, 0]
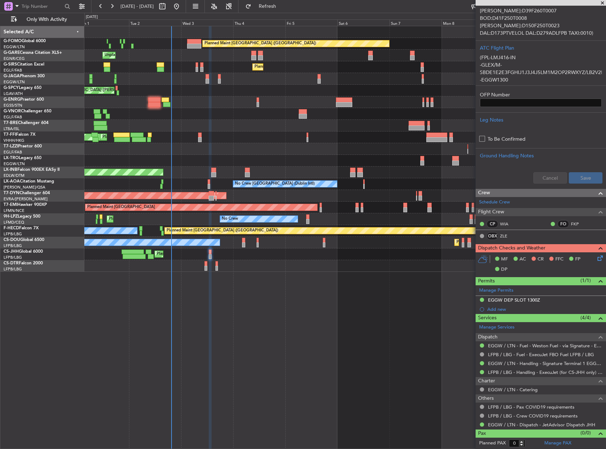
click at [590, 258] on div "MF AC CR FFC FP DP" at bounding box center [544, 264] width 104 height 21
click at [596, 259] on icon at bounding box center [599, 257] width 6 height 6
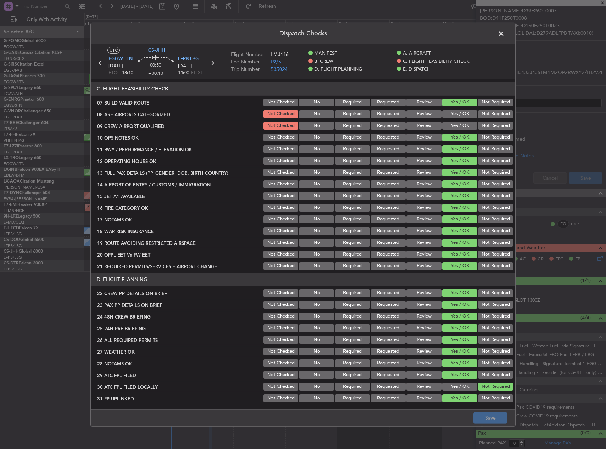
scroll to position [248, 0]
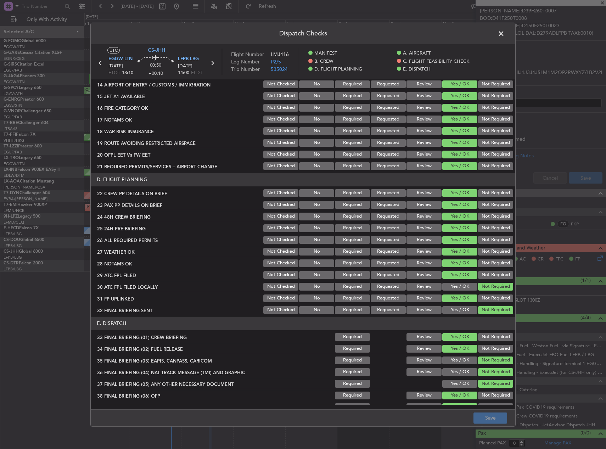
click at [422, 250] on button "Review" at bounding box center [424, 252] width 35 height 8
click at [417, 262] on button "Review" at bounding box center [424, 264] width 35 height 8
click at [492, 413] on button "Save" at bounding box center [491, 418] width 34 height 11
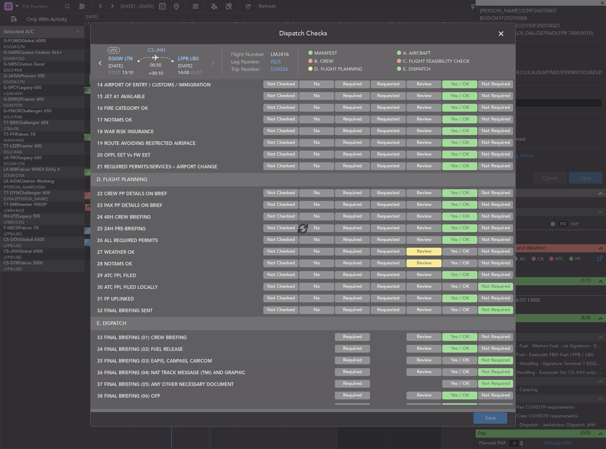
click at [492, 419] on footer "Save" at bounding box center [303, 418] width 425 height 17
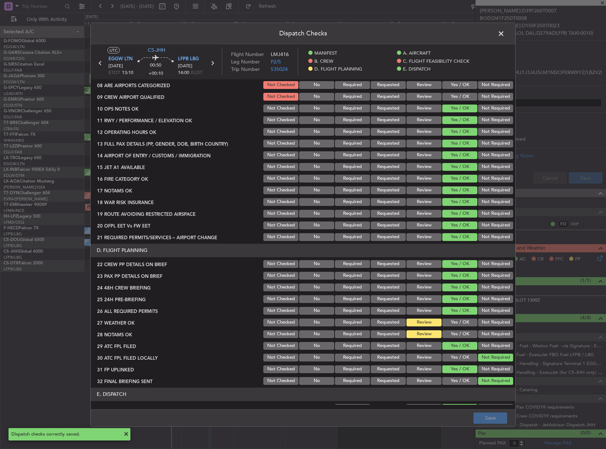
scroll to position [0, 0]
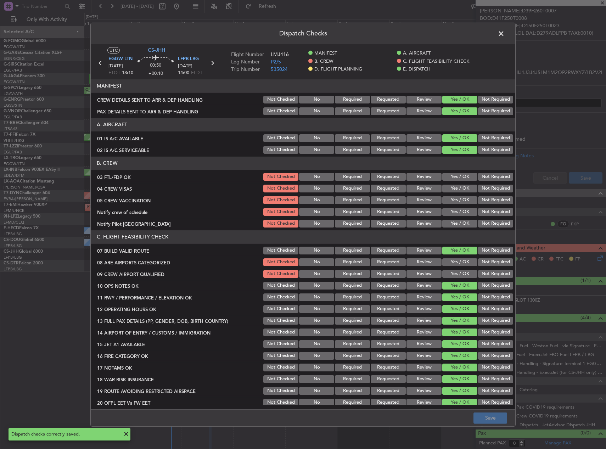
click at [498, 40] on header "Dispatch Checks" at bounding box center [303, 33] width 425 height 21
click at [505, 34] on span at bounding box center [505, 35] width 0 height 14
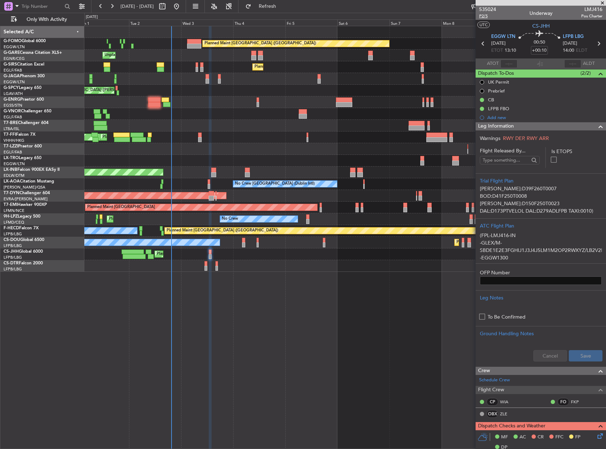
click at [489, 18] on span "P2/5" at bounding box center [487, 16] width 17 height 6
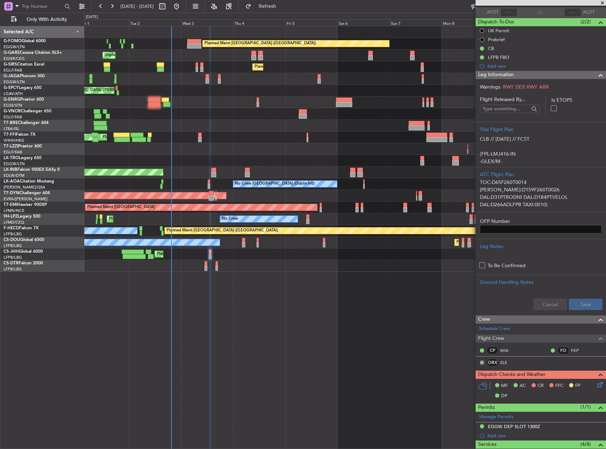
scroll to position [178, 0]
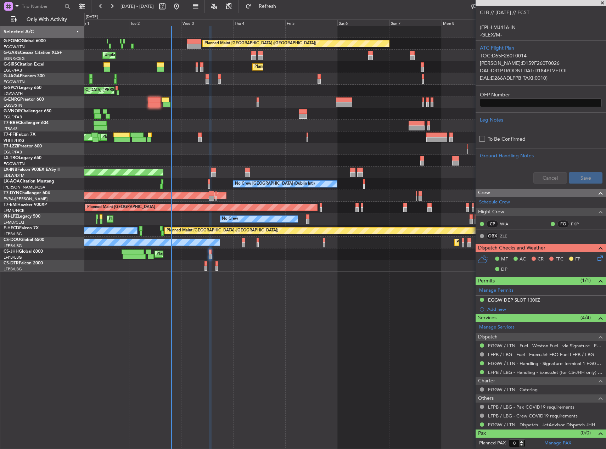
click at [218, 262] on div "No Crew" at bounding box center [345, 266] width 522 height 12
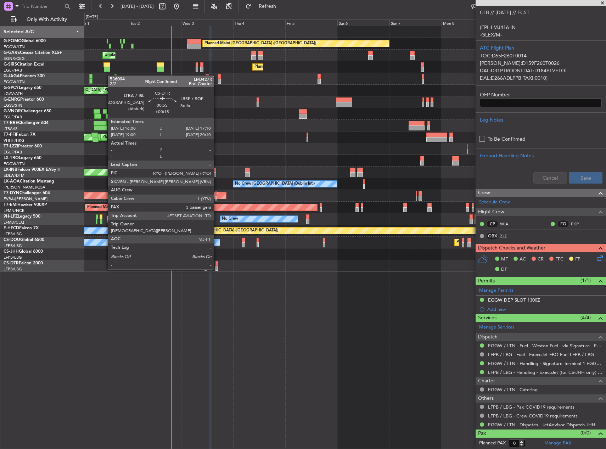
click at [217, 262] on div at bounding box center [217, 263] width 3 height 5
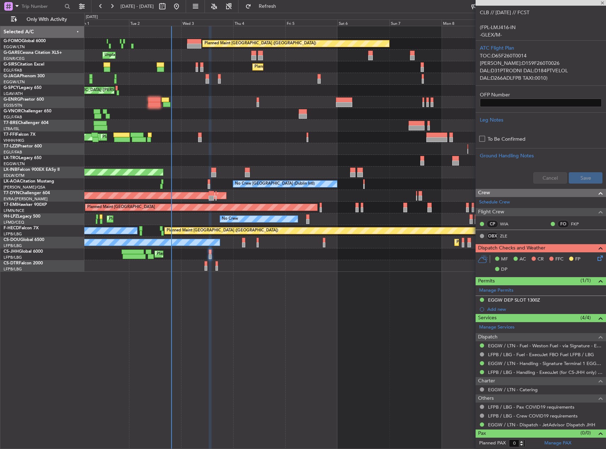
type input "+00:15"
type input "3"
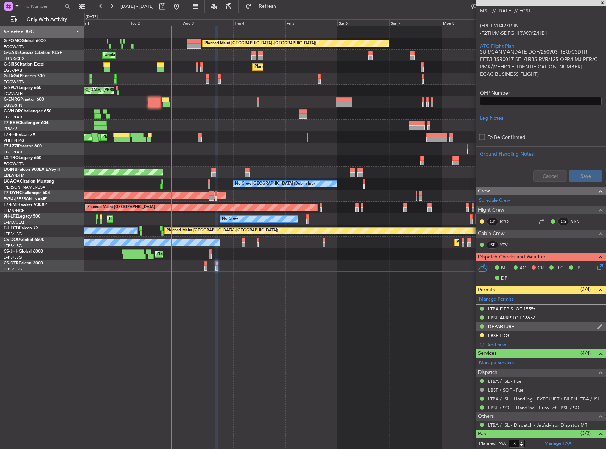
scroll to position [171, 0]
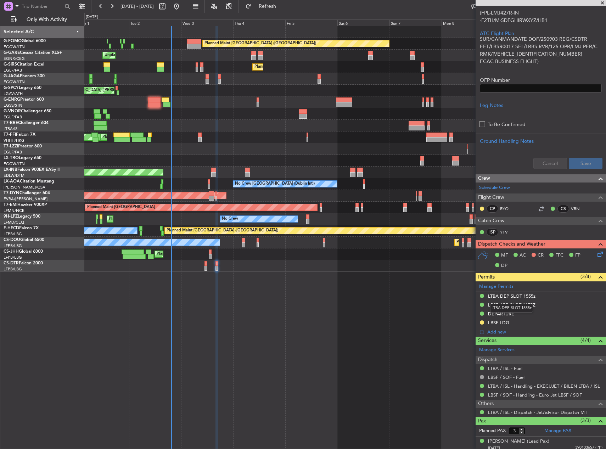
drag, startPoint x: 501, startPoint y: 293, endPoint x: 518, endPoint y: 298, distance: 17.3
click at [501, 293] on div "LTBA DEP SLOT 1555z" at bounding box center [512, 296] width 48 height 6
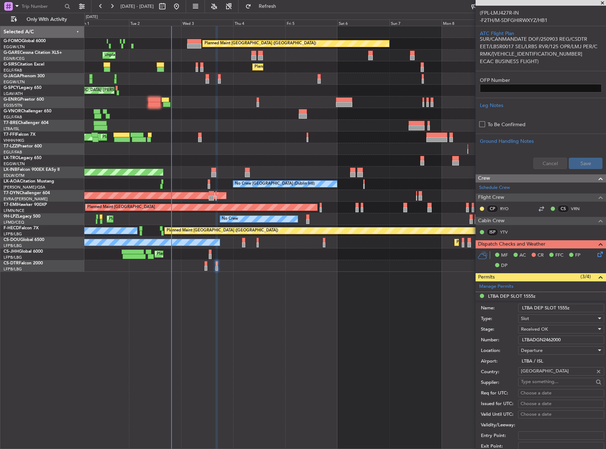
click at [534, 341] on input "LTBADGN2462000" at bounding box center [561, 340] width 86 height 9
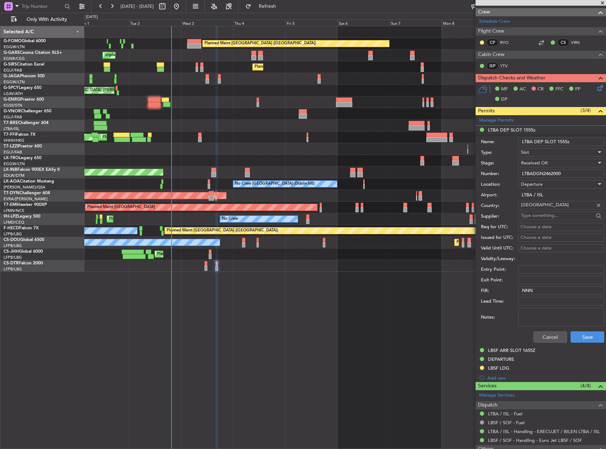
scroll to position [384, 0]
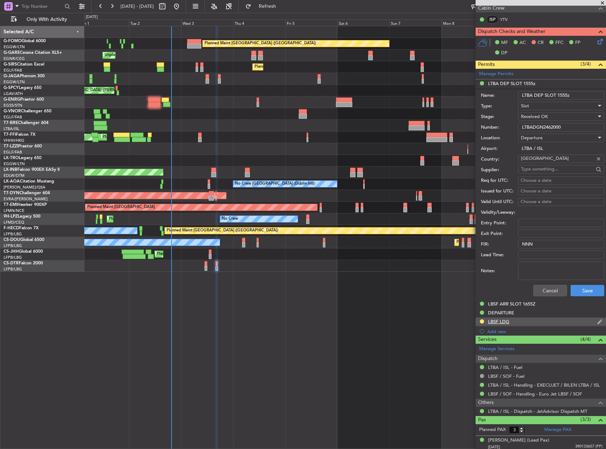
click at [518, 323] on div "LBSF LDG" at bounding box center [541, 322] width 130 height 9
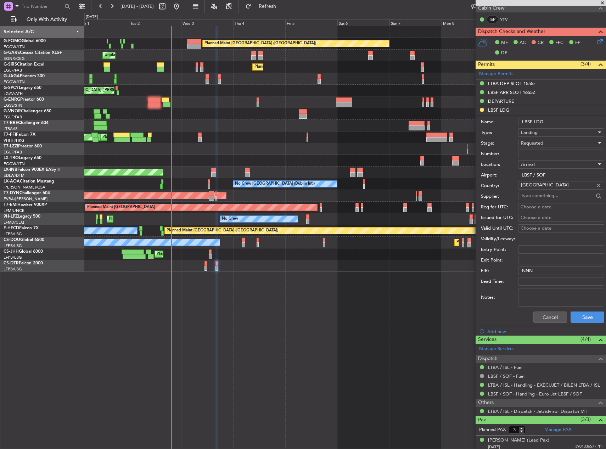
click at [533, 156] on input "Number:" at bounding box center [561, 154] width 86 height 9
paste input "020630YA"
type input "020630YA"
click at [543, 140] on div "Requested" at bounding box center [559, 143] width 76 height 11
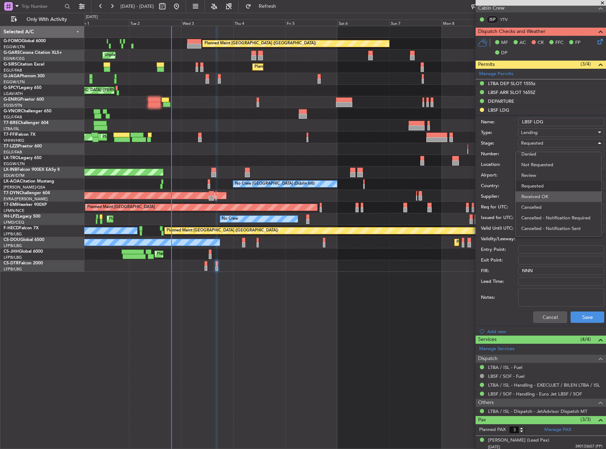
click at [535, 196] on span "Received OK" at bounding box center [559, 196] width 74 height 11
click at [577, 316] on button "Save" at bounding box center [588, 317] width 34 height 11
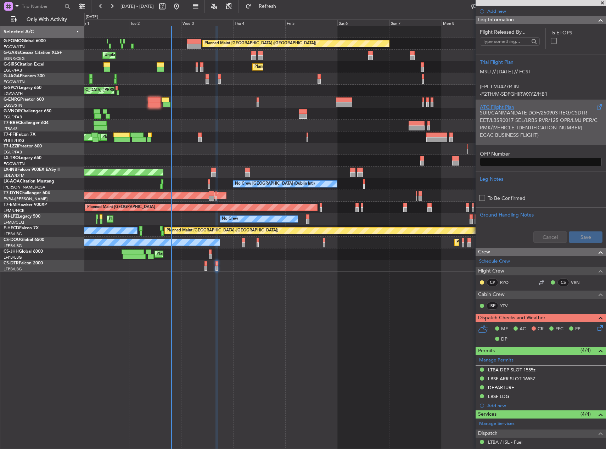
scroll to position [0, 0]
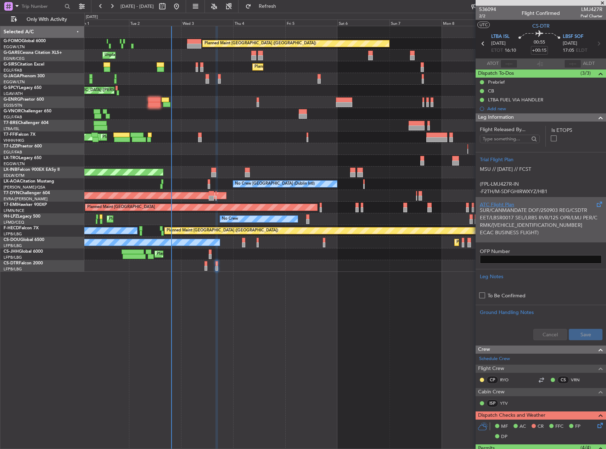
click at [523, 228] on p "EET/LBSR0017 SEL/LRBS RVR/125 OPR/LMJ PER/C RMK/[VEHICLE_IDENTIFICATION_NUMBER]" at bounding box center [541, 221] width 122 height 15
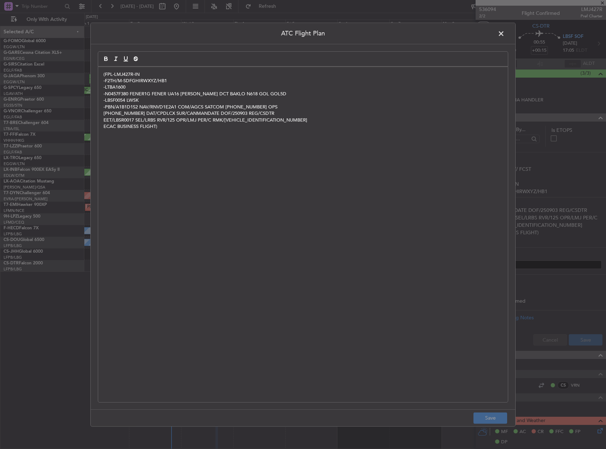
click at [286, 210] on div "(FPL-LMJ427R-IN -F2TH/M-SDFGHIRWXYZ/HB1 -LTBA1600 -N0457F380 FENER1G FENER UA16…" at bounding box center [303, 234] width 410 height 335
drag, startPoint x: 481, startPoint y: 409, endPoint x: 486, endPoint y: 417, distance: 9.1
click at [483, 412] on div "ATC Flight Plan (FPL-LMJ427R-IN -F2TH/M-SDFGHIRWXYZ/HB1 -LTBA1600 -N0457F380 FE…" at bounding box center [303, 224] width 426 height 404
click at [487, 417] on button "Save" at bounding box center [491, 418] width 34 height 11
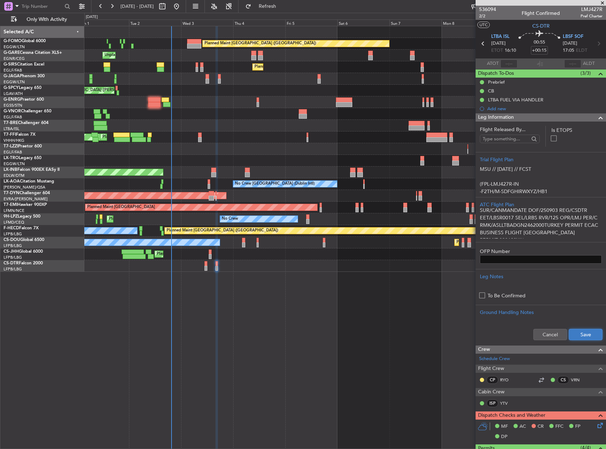
click at [583, 335] on button "Save" at bounding box center [586, 334] width 34 height 11
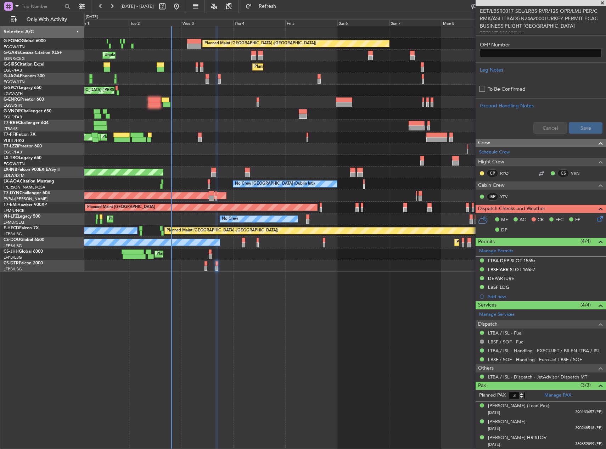
scroll to position [194, 0]
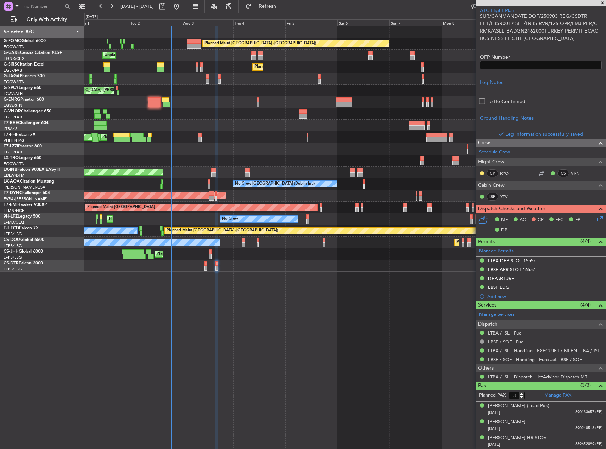
click at [596, 217] on icon at bounding box center [599, 218] width 6 height 6
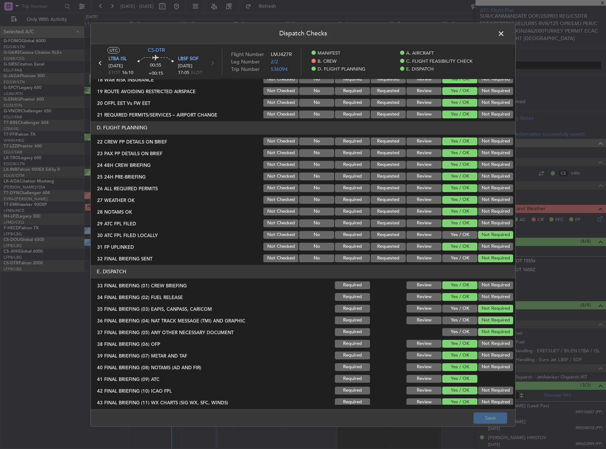
scroll to position [316, 0]
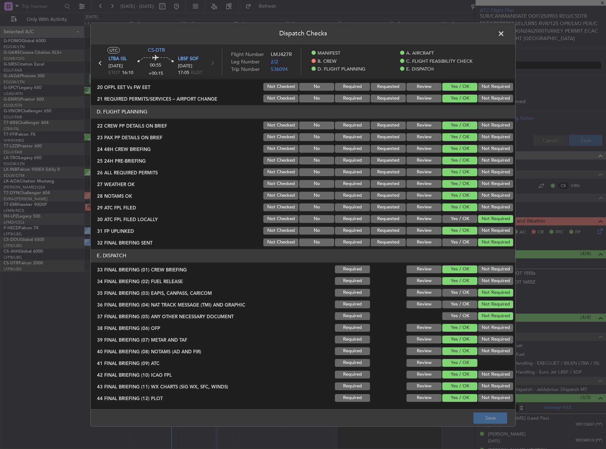
click at [505, 38] on span at bounding box center [505, 35] width 0 height 14
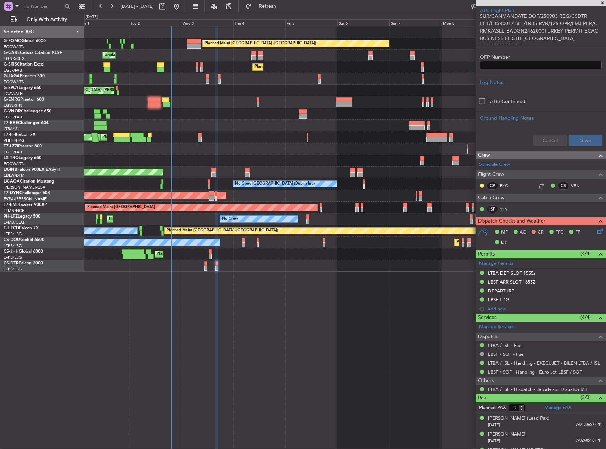
scroll to position [0, 0]
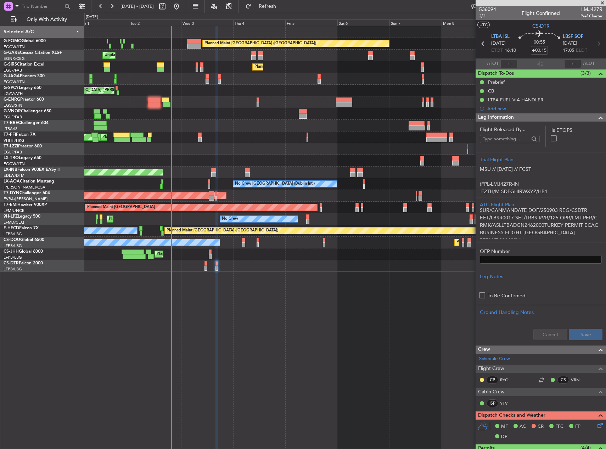
click at [487, 19] on mat-tooltip-component "Leg Number" at bounding box center [487, 28] width 35 height 19
click at [484, 14] on span "2/2" at bounding box center [487, 16] width 17 height 6
click at [482, 15] on span "2/2" at bounding box center [487, 16] width 17 height 6
drag, startPoint x: 286, startPoint y: 7, endPoint x: 283, endPoint y: 14, distance: 7.6
click at [283, 7] on span "Refresh" at bounding box center [268, 6] width 30 height 5
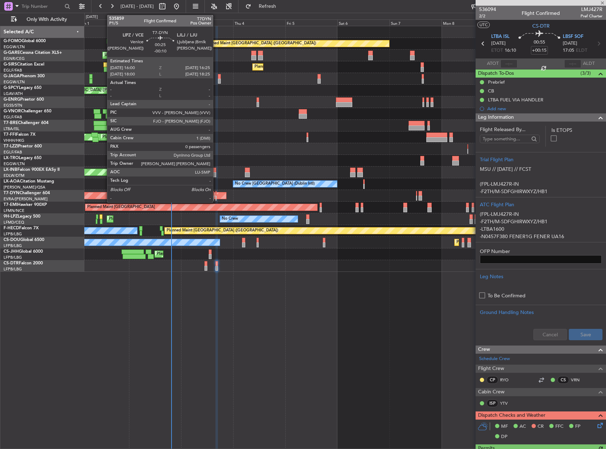
click at [216, 195] on div at bounding box center [216, 193] width 1 height 5
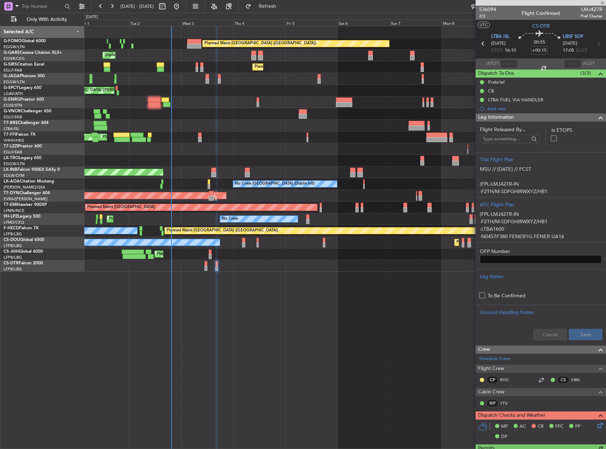
type input "-00:10"
type input "0"
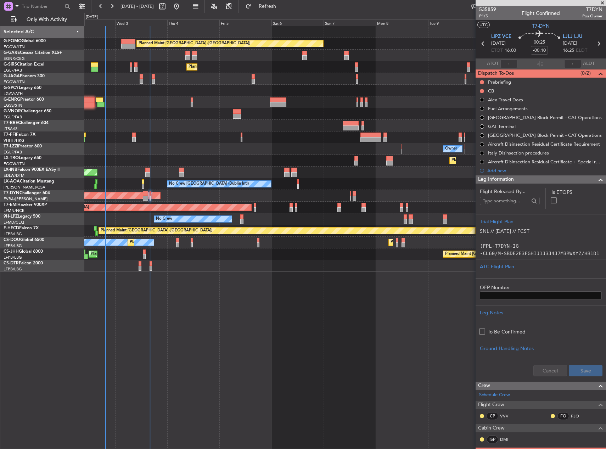
click at [87, 230] on div "Planned Maint [GEOGRAPHIC_DATA] ([GEOGRAPHIC_DATA]) Unplanned Maint [PERSON_NAM…" at bounding box center [345, 149] width 522 height 246
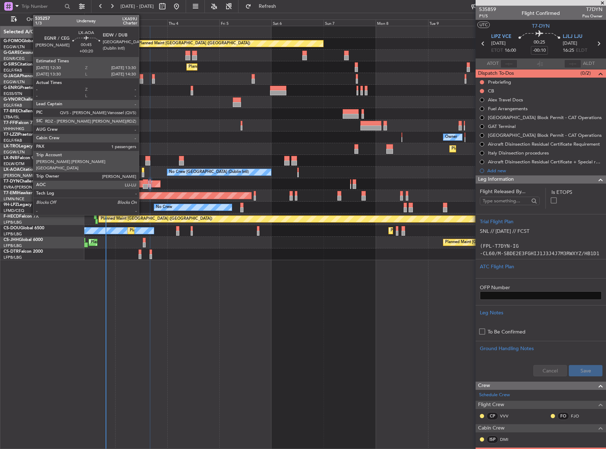
click at [143, 169] on div at bounding box center [143, 170] width 2 height 5
type input "+00:20"
type input "1"
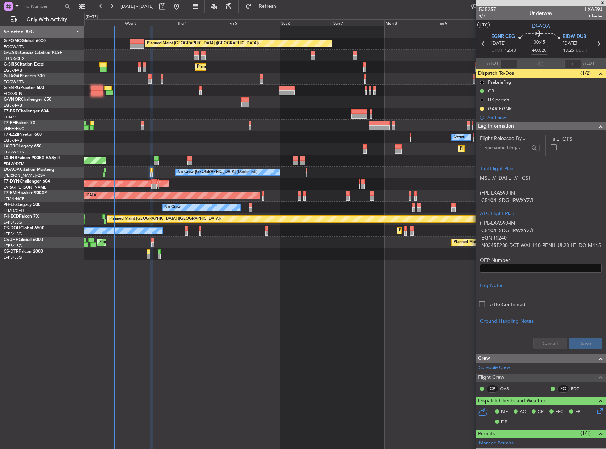
click at [113, 211] on div "No Crew No Crew [GEOGRAPHIC_DATA] ([GEOGRAPHIC_DATA])" at bounding box center [345, 208] width 522 height 12
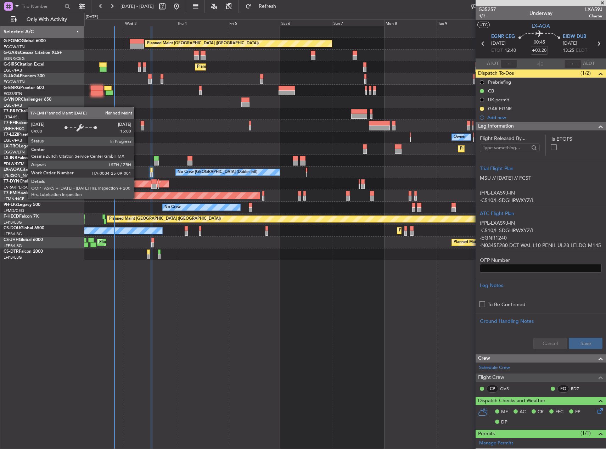
click at [170, 192] on div "Planned Maint [GEOGRAPHIC_DATA]" at bounding box center [144, 195] width 233 height 7
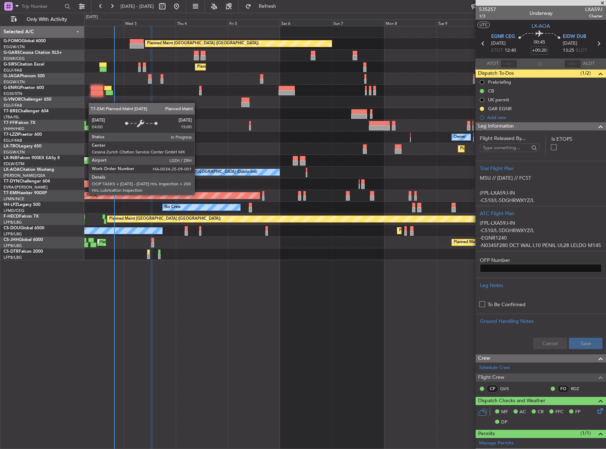
click at [234, 200] on div "Planned Maint [GEOGRAPHIC_DATA]" at bounding box center [345, 196] width 522 height 12
